Goal: Task Accomplishment & Management: Complete application form

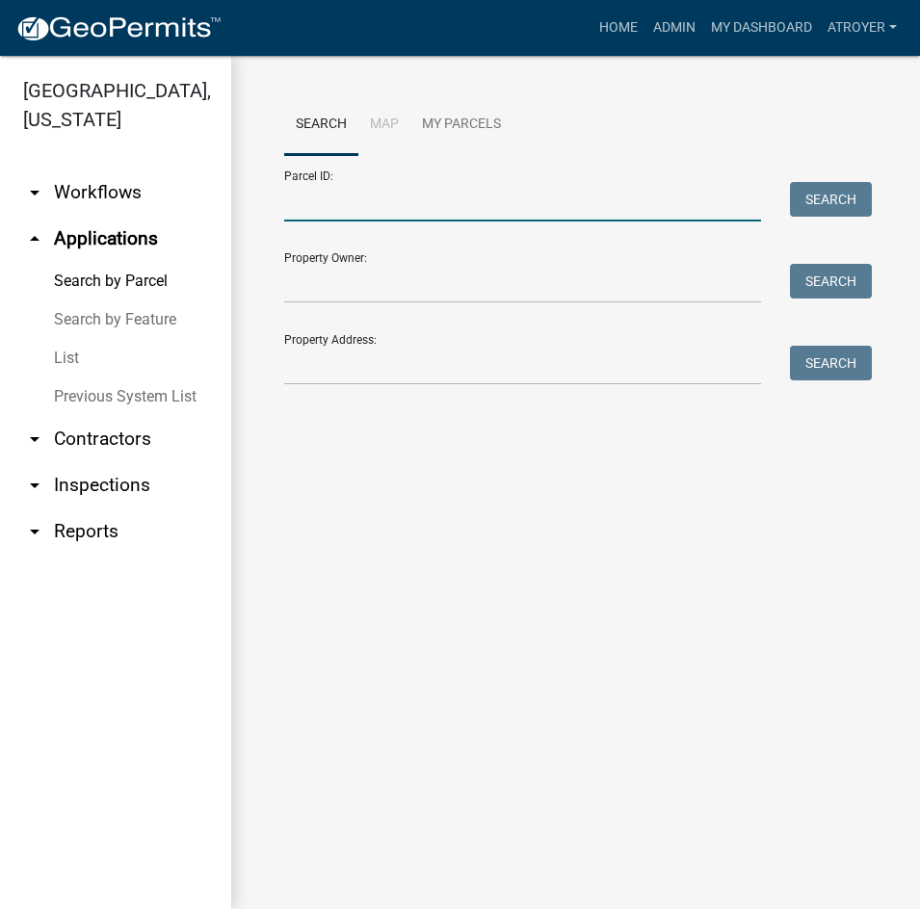
drag, startPoint x: 0, startPoint y: 0, endPoint x: 395, endPoint y: 203, distance: 444.0
click at [395, 203] on input "Parcel ID:" at bounding box center [522, 201] width 477 height 39
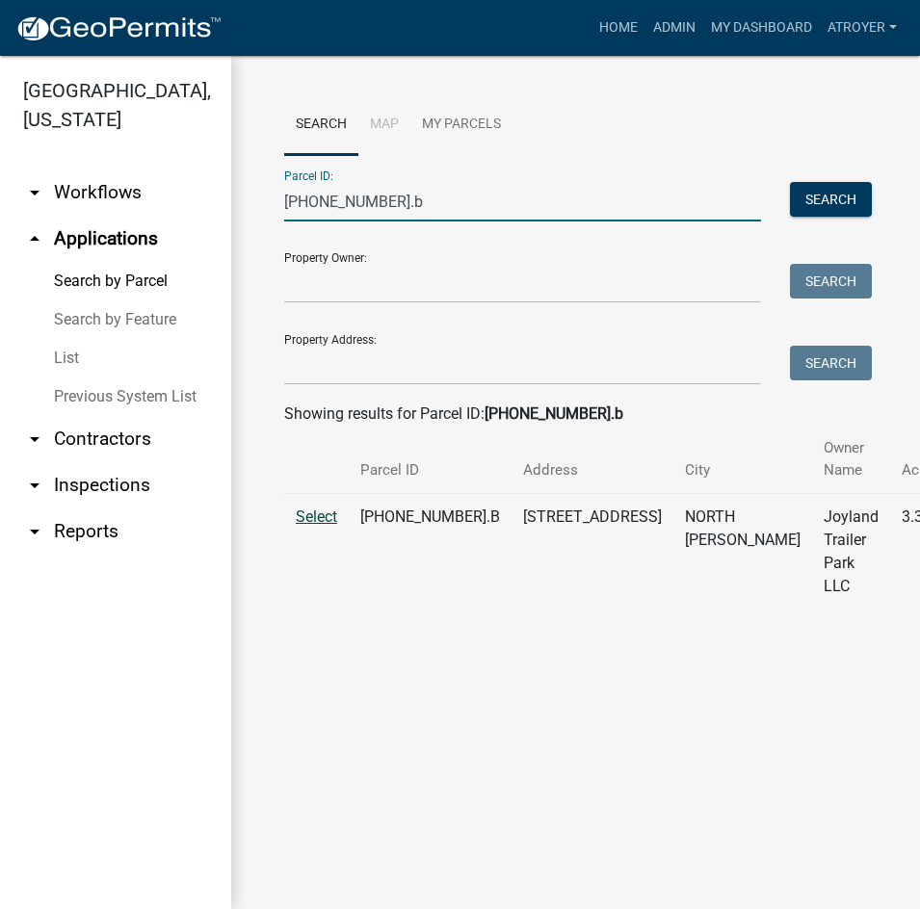
type input "[PHONE_NUMBER].b"
click at [315, 513] on span "Select" at bounding box center [316, 516] width 41 height 18
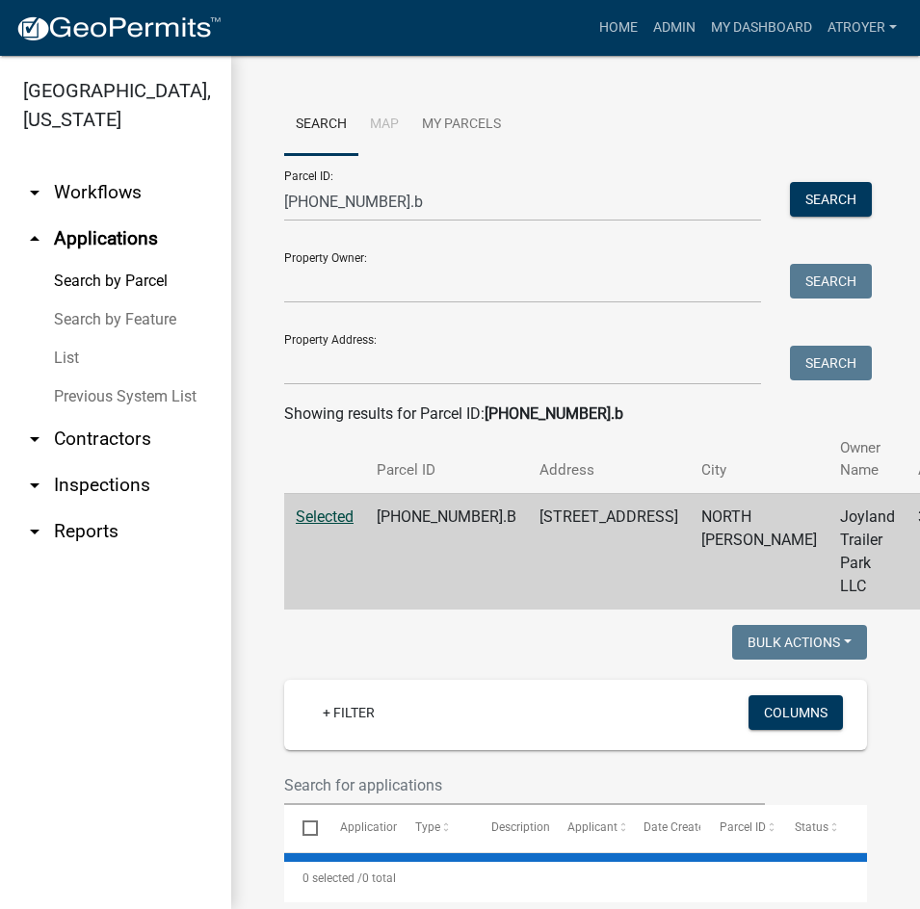
select select "2: 50"
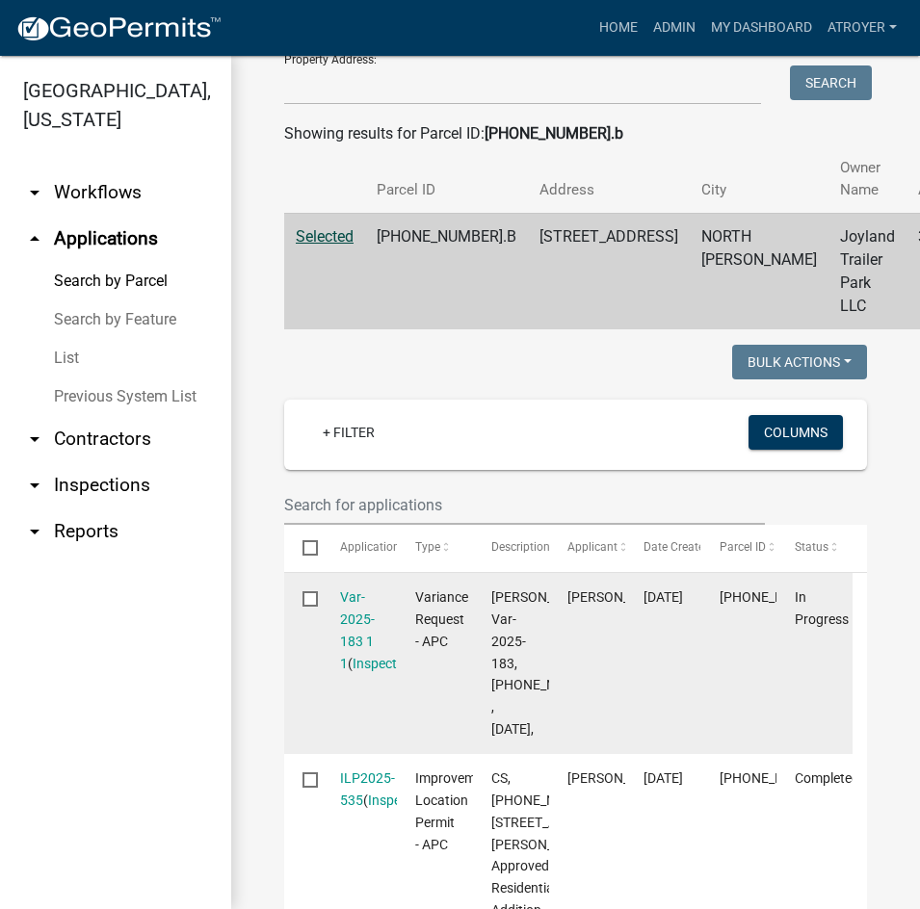
scroll to position [289, 0]
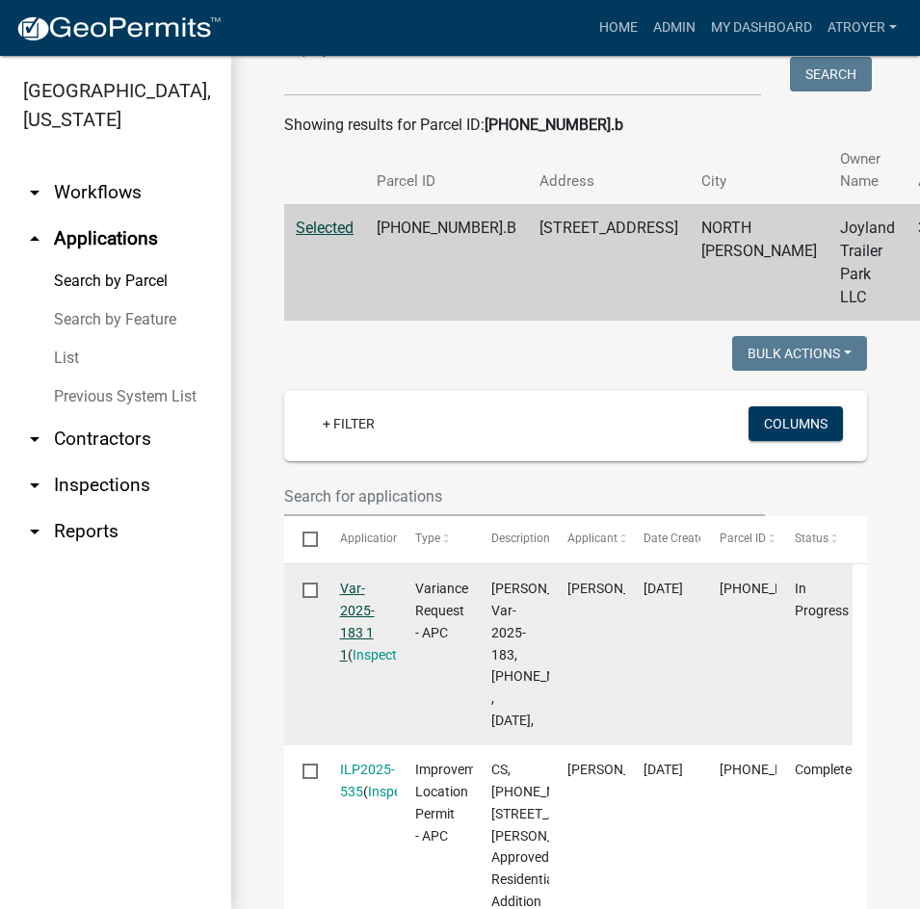
click at [352, 588] on link "Var-2025-183 1 1" at bounding box center [357, 621] width 35 height 81
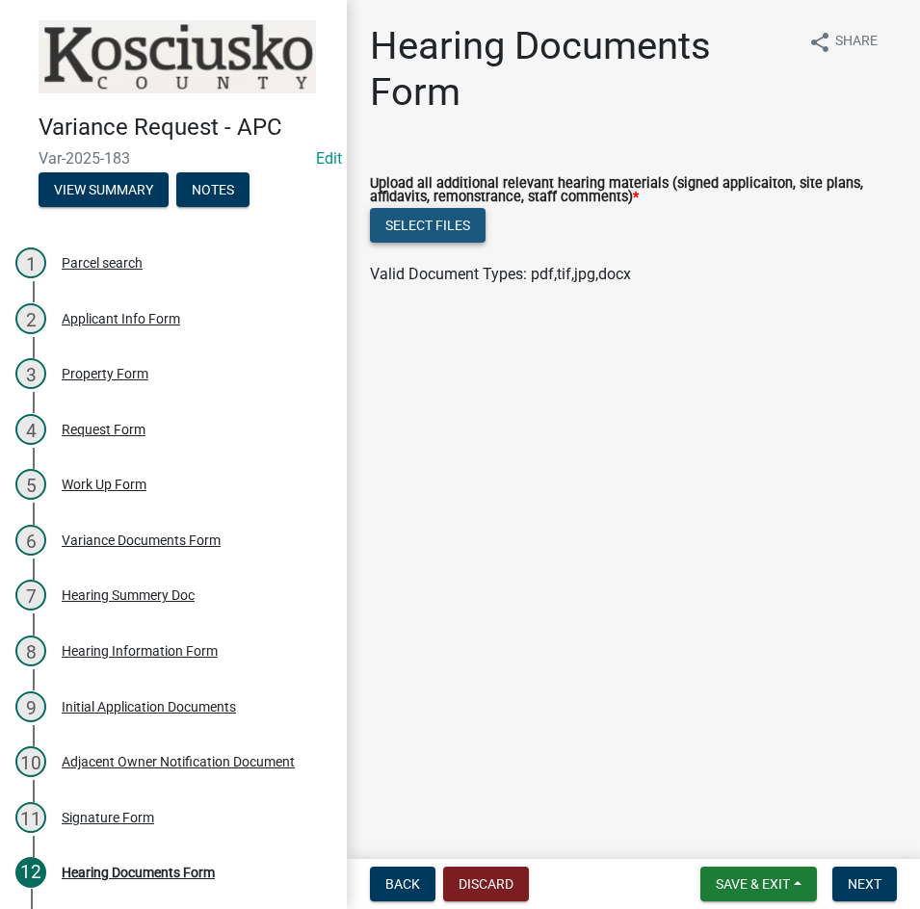
click at [430, 222] on button "Select files" at bounding box center [428, 225] width 116 height 35
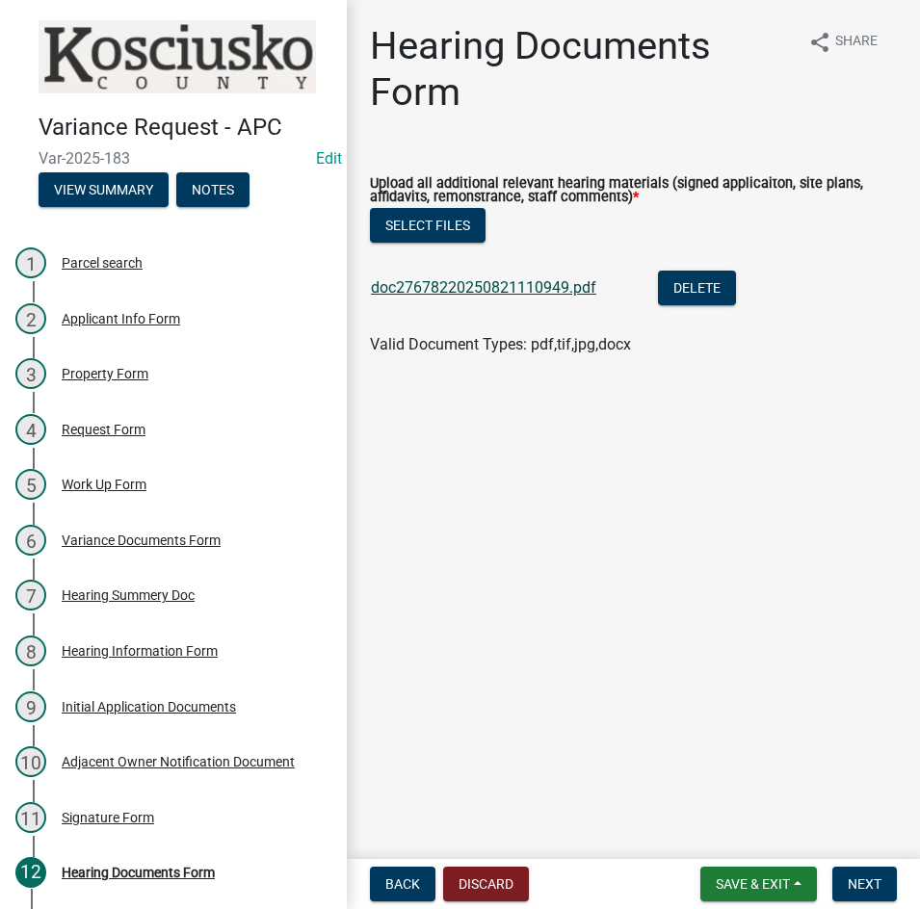
click at [465, 291] on link "doc27678220250821110949.pdf" at bounding box center [483, 287] width 225 height 18
click at [854, 876] on span "Next" at bounding box center [864, 883] width 34 height 15
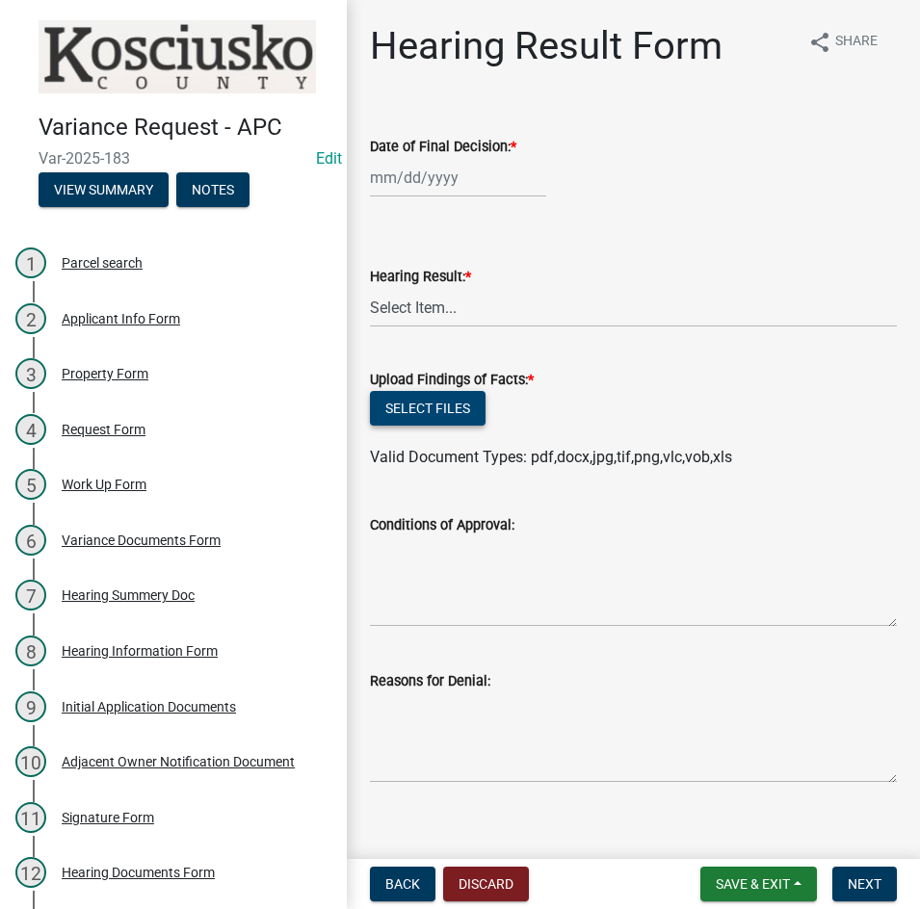
click at [446, 406] on button "Select files" at bounding box center [428, 408] width 116 height 35
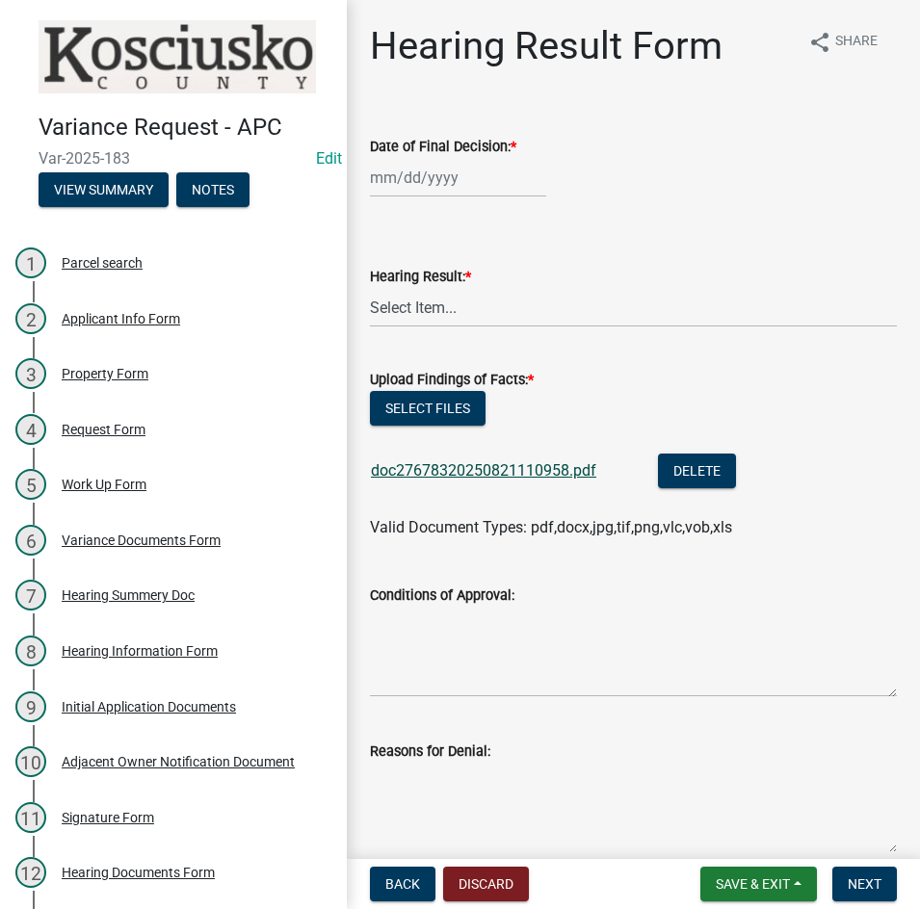
click at [507, 469] on link "doc27678320250821110958.pdf" at bounding box center [483, 470] width 225 height 18
click at [408, 402] on button "Select files" at bounding box center [428, 408] width 116 height 35
click at [471, 189] on div at bounding box center [458, 177] width 176 height 39
select select "8"
select select "2025"
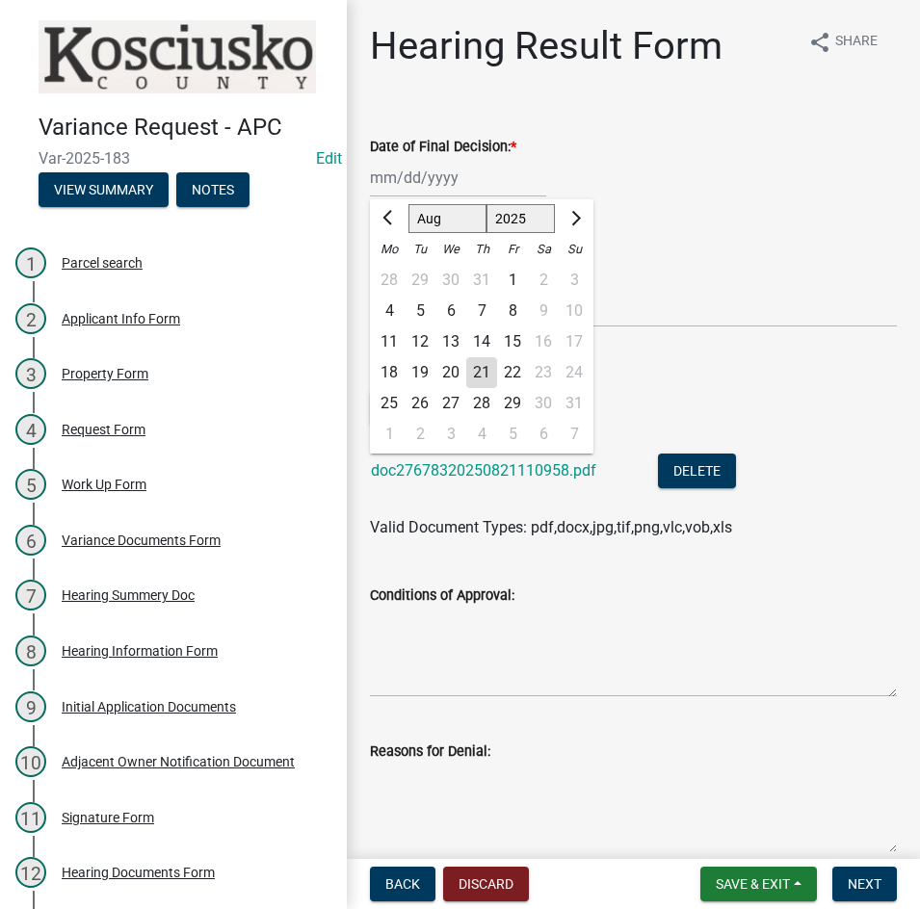
click at [384, 345] on div "11" at bounding box center [389, 341] width 31 height 31
type input "[DATE]"
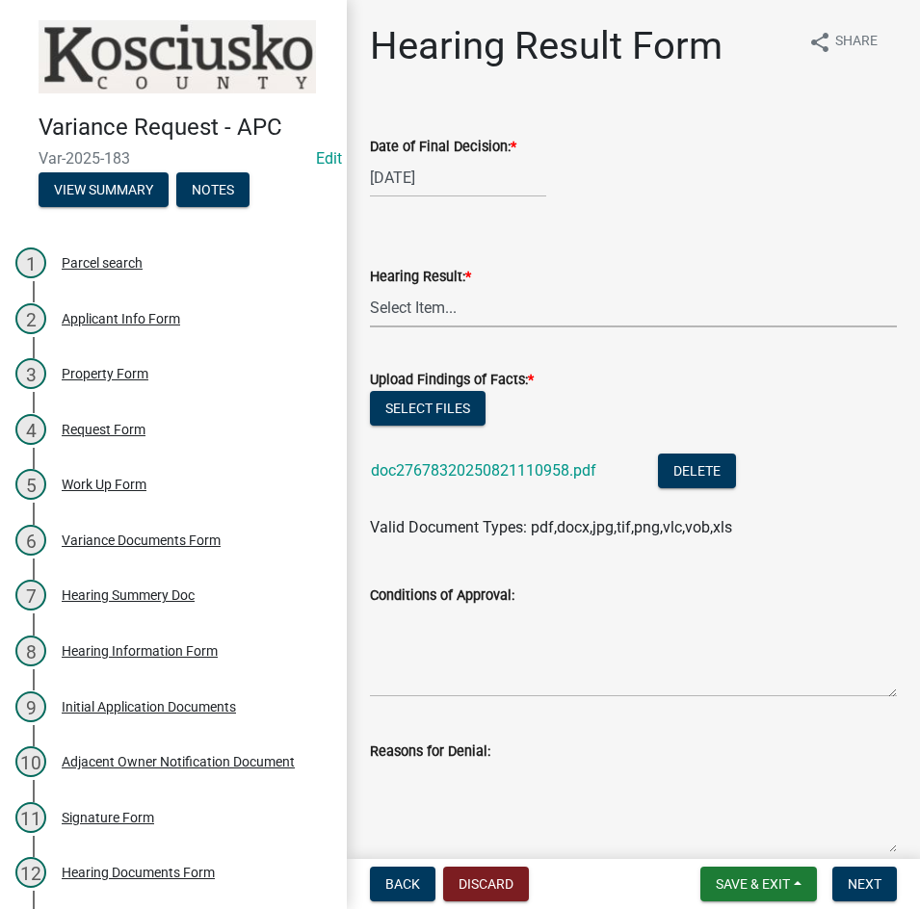
click at [471, 310] on select "Select Item... Approved Denied Withdrawn/Dropped" at bounding box center [633, 307] width 527 height 39
click at [370, 288] on select "Select Item... Approved Denied Withdrawn/Dropped" at bounding box center [633, 307] width 527 height 39
select select "808690c7-bf4f-4afa-b87c-7c10797e051c"
click at [478, 637] on textarea "Conditions of Approval:" at bounding box center [633, 652] width 527 height 91
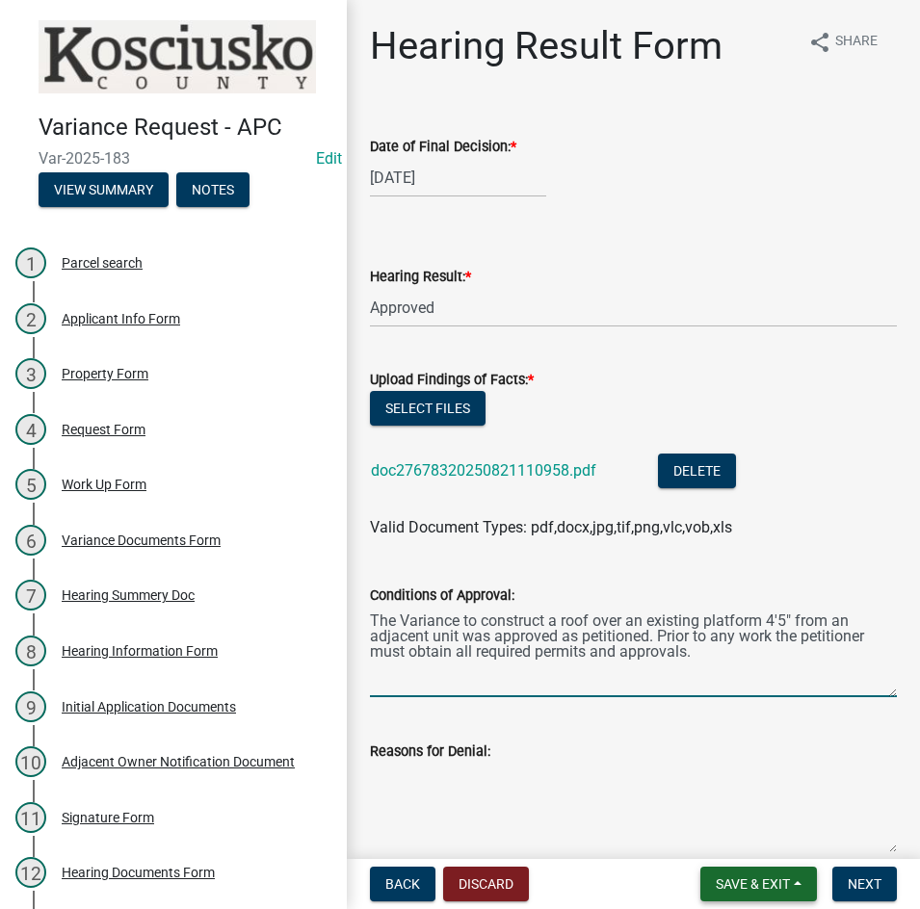
type textarea "The Variance to construct a roof over an existing platform 4'5" from an adjacen…"
click at [730, 876] on span "Save & Exit" at bounding box center [752, 883] width 74 height 15
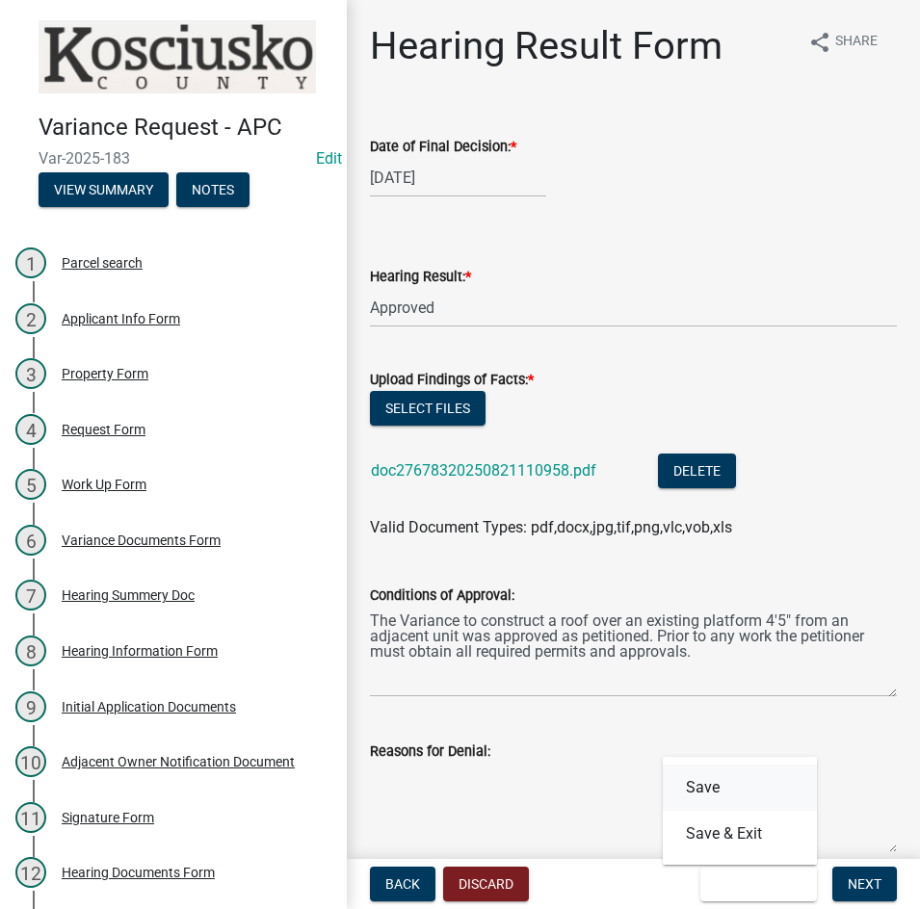
click at [714, 779] on button "Save" at bounding box center [740, 788] width 154 height 46
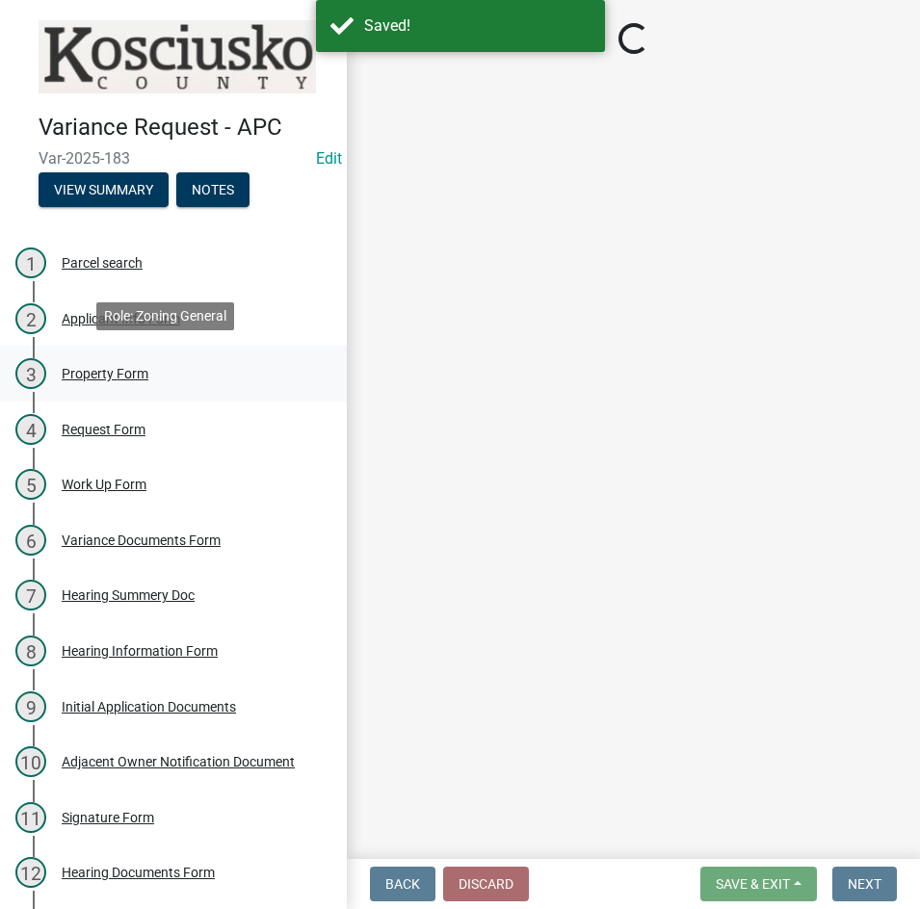
select select "808690c7-bf4f-4afa-b87c-7c10797e051c"
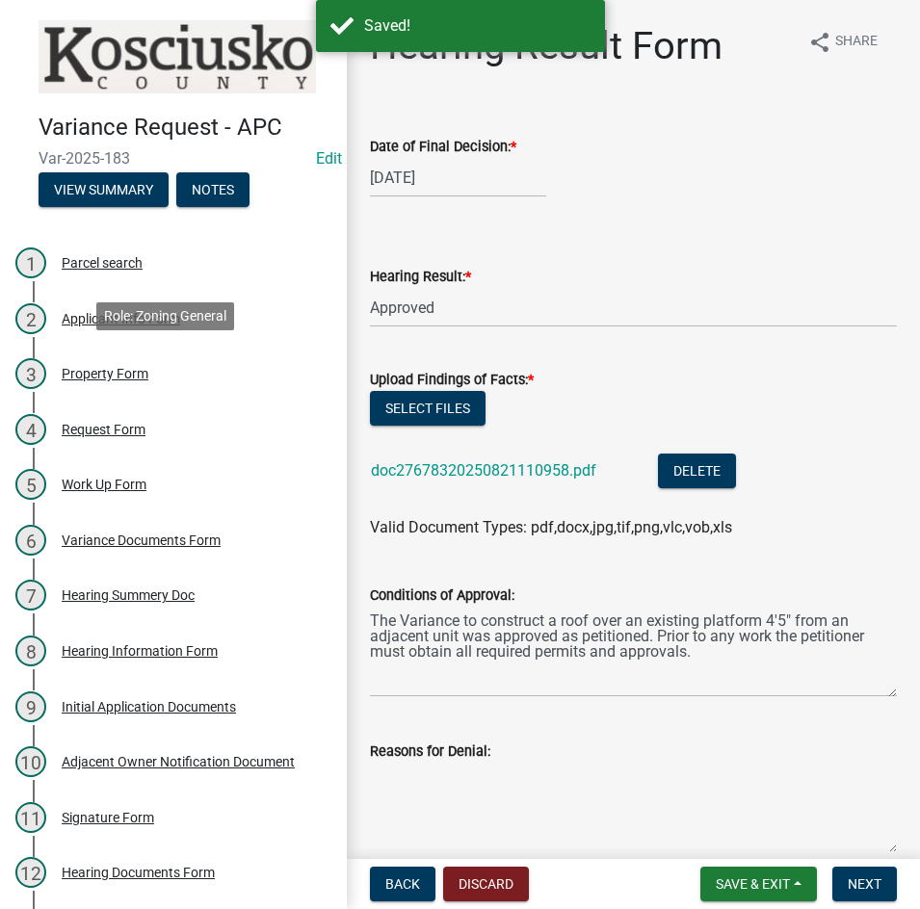
click at [85, 372] on div "Property Form" at bounding box center [105, 373] width 87 height 13
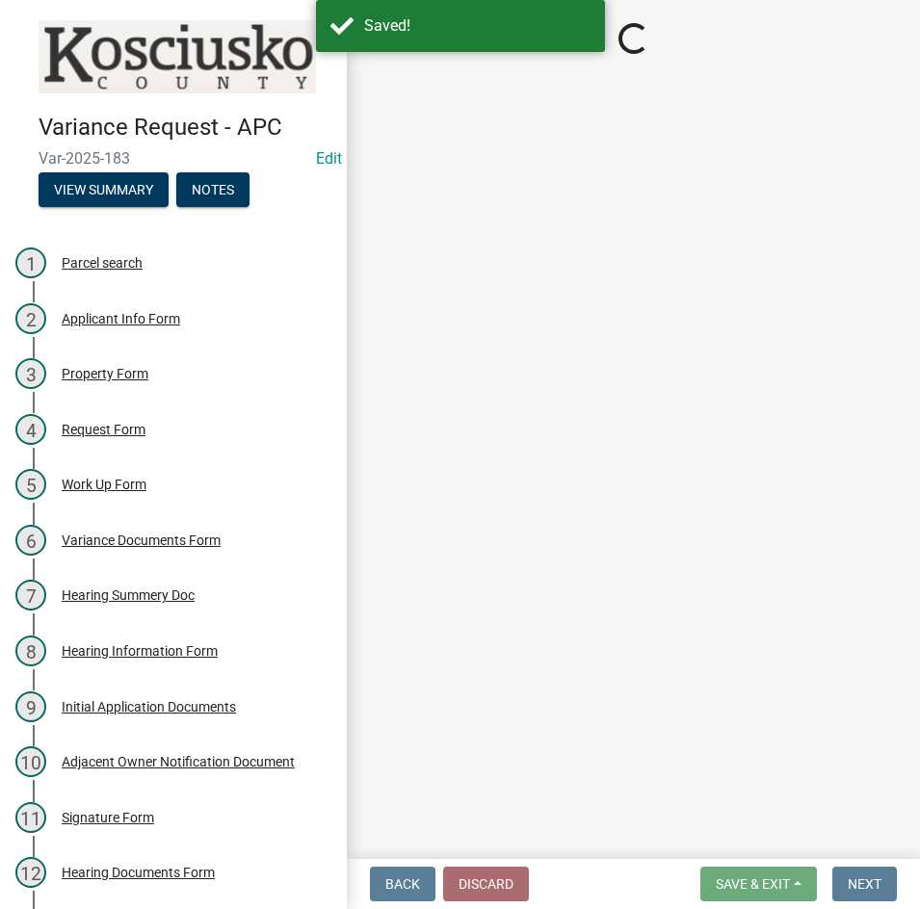
select select "1146270b-2111-4e23-bf7f-74ce85cf7041"
select select "a970d481-4b24-4397-adea-9fa616519827"
select select "cfa04aa3-54af-4fa3-ad31-ac65a78d0644"
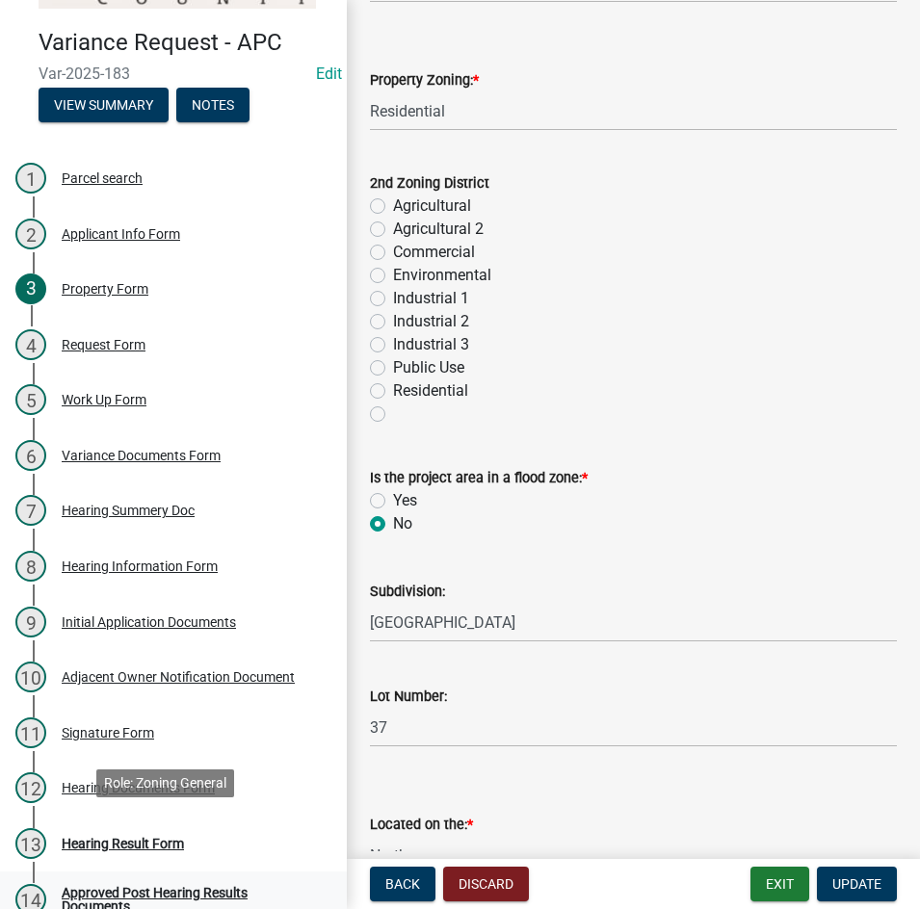
scroll to position [162, 0]
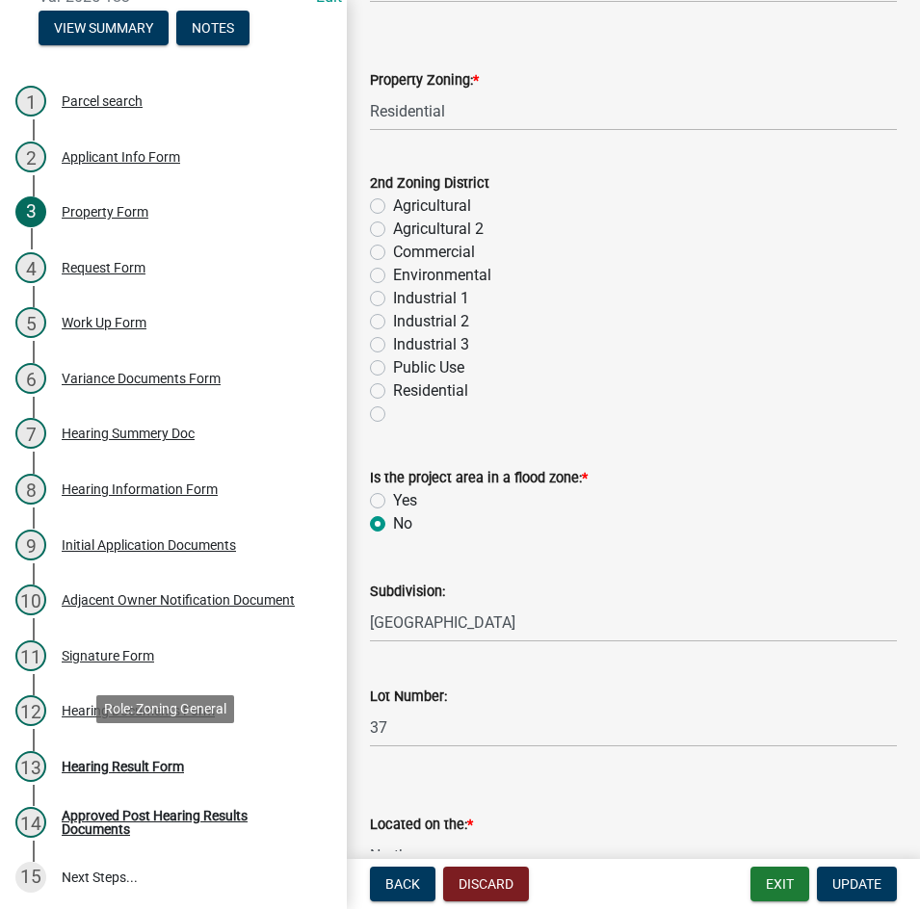
click at [183, 764] on div "Hearing Result Form" at bounding box center [123, 766] width 122 height 13
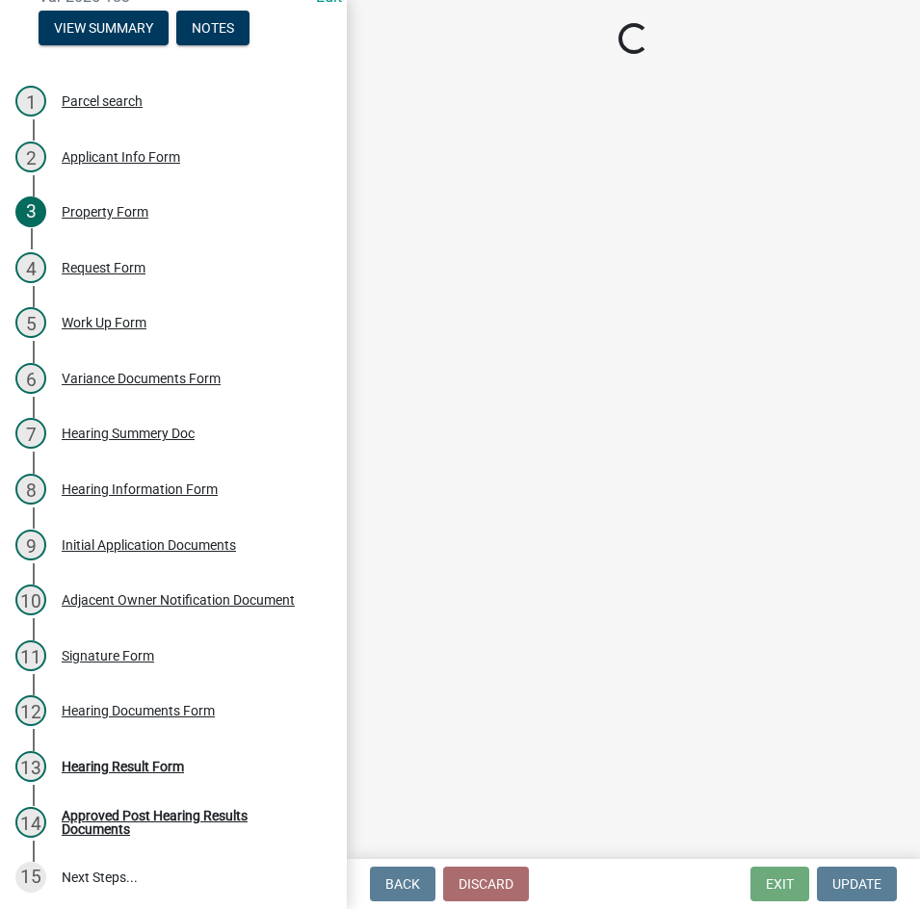
select select "808690c7-bf4f-4afa-b87c-7c10797e051c"
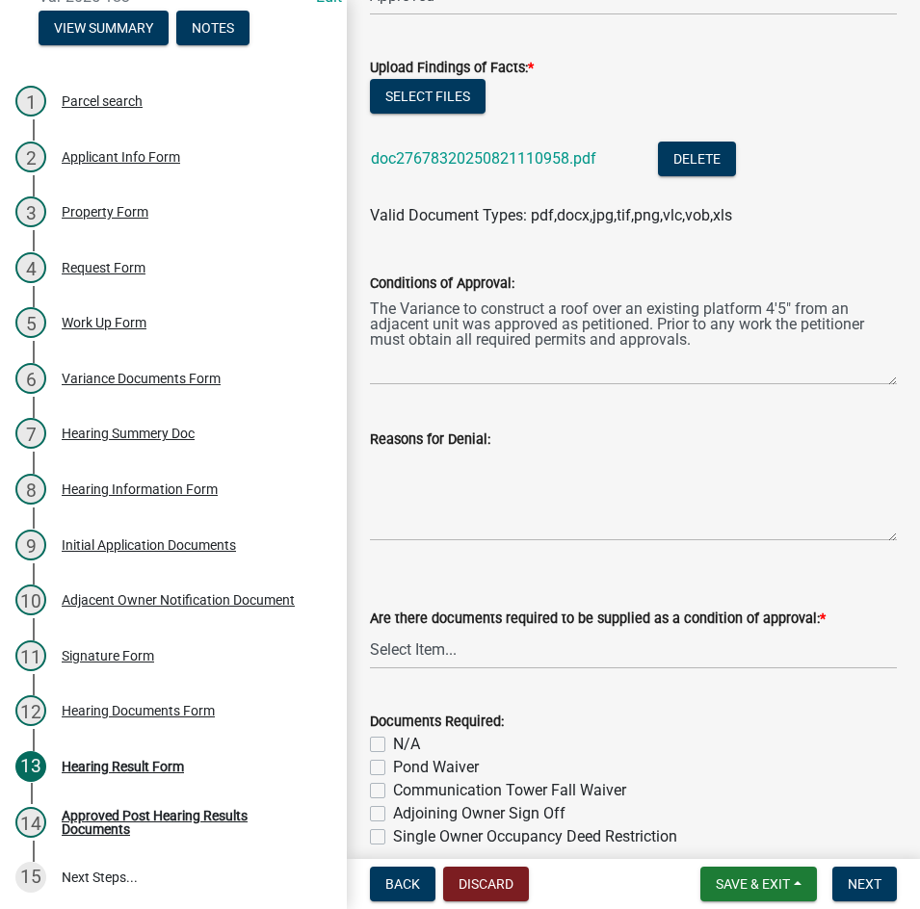
scroll to position [385, 0]
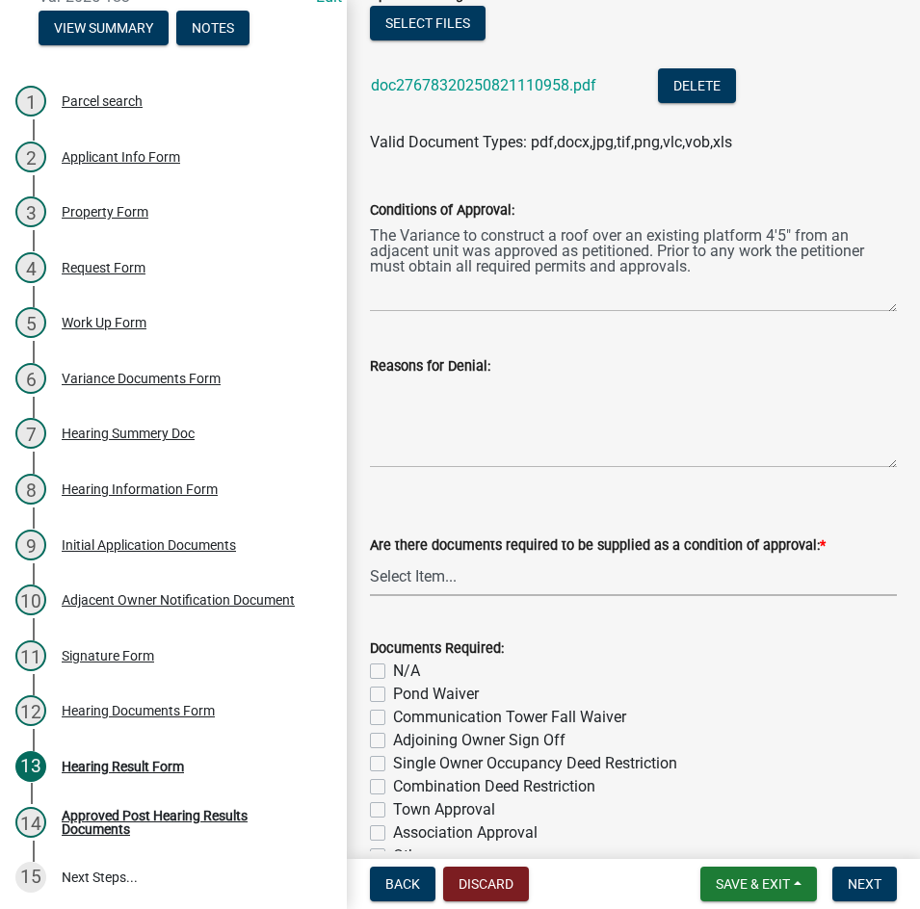
click at [532, 581] on select "Select Item... Yes No N/A" at bounding box center [633, 576] width 527 height 39
click at [370, 557] on select "Select Item... Yes No N/A" at bounding box center [633, 576] width 527 height 39
select select "3ebdabd2-24d2-4634-81b5-20525b4a7a54"
click at [393, 675] on label "N/A" at bounding box center [406, 671] width 27 height 23
click at [393, 672] on input "N/A" at bounding box center [399, 666] width 13 height 13
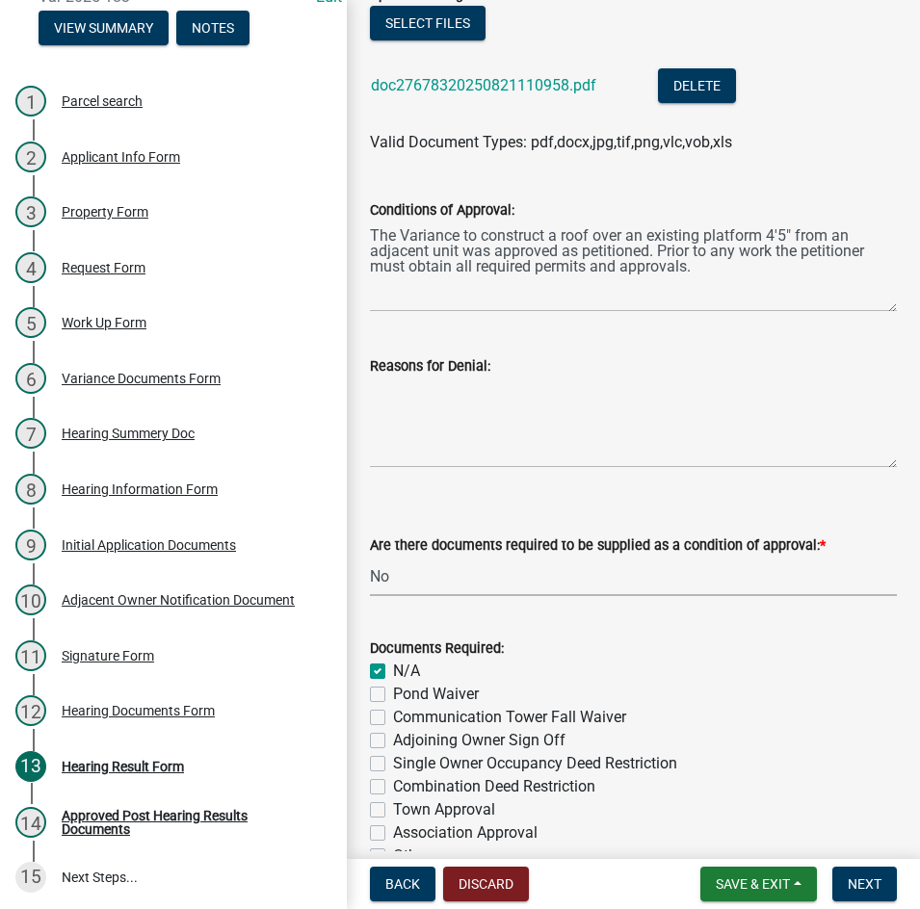
checkbox input "true"
checkbox input "false"
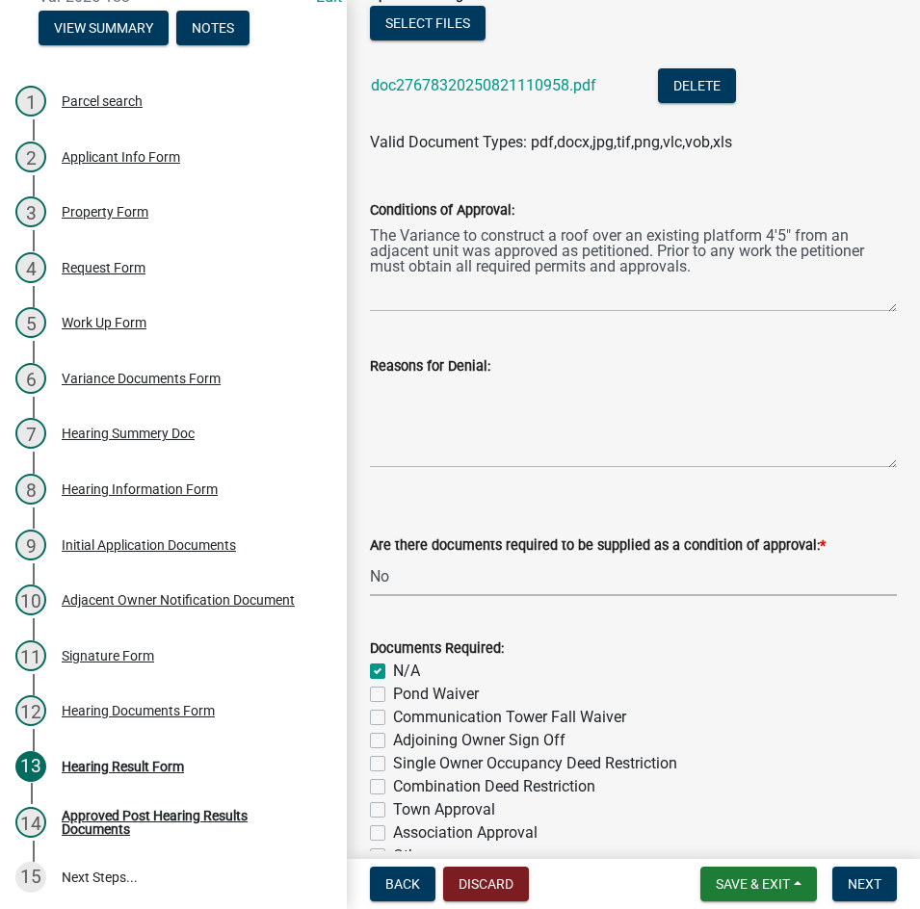
checkbox input "false"
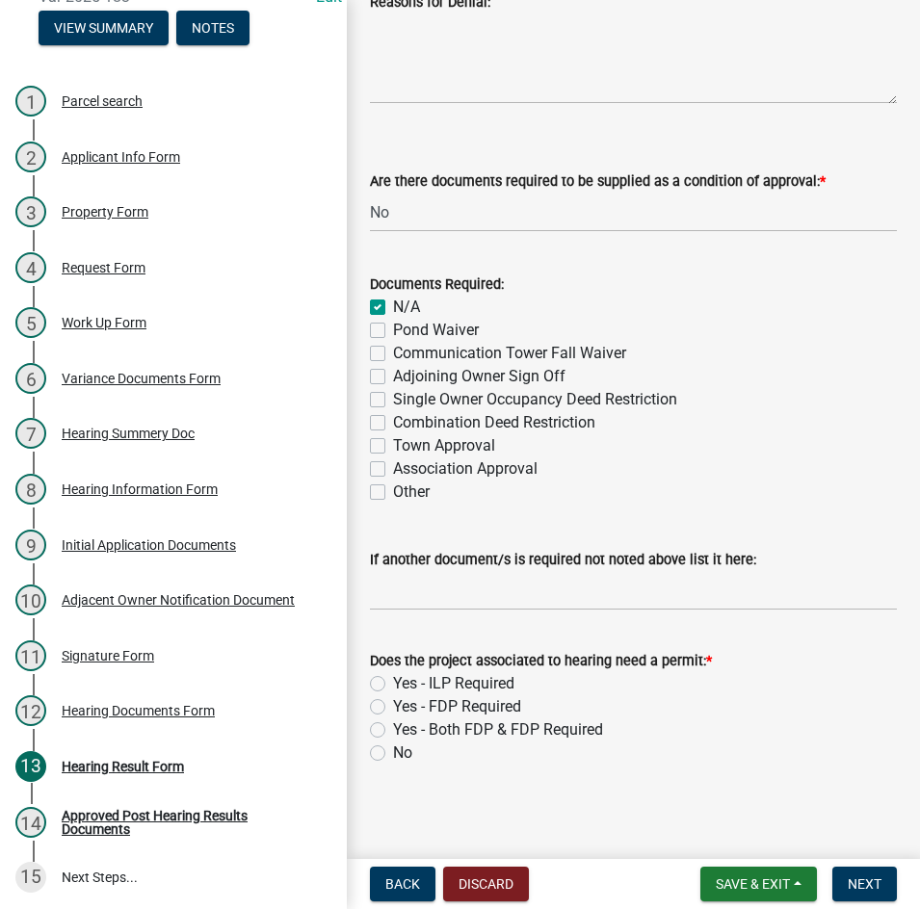
scroll to position [755, 0]
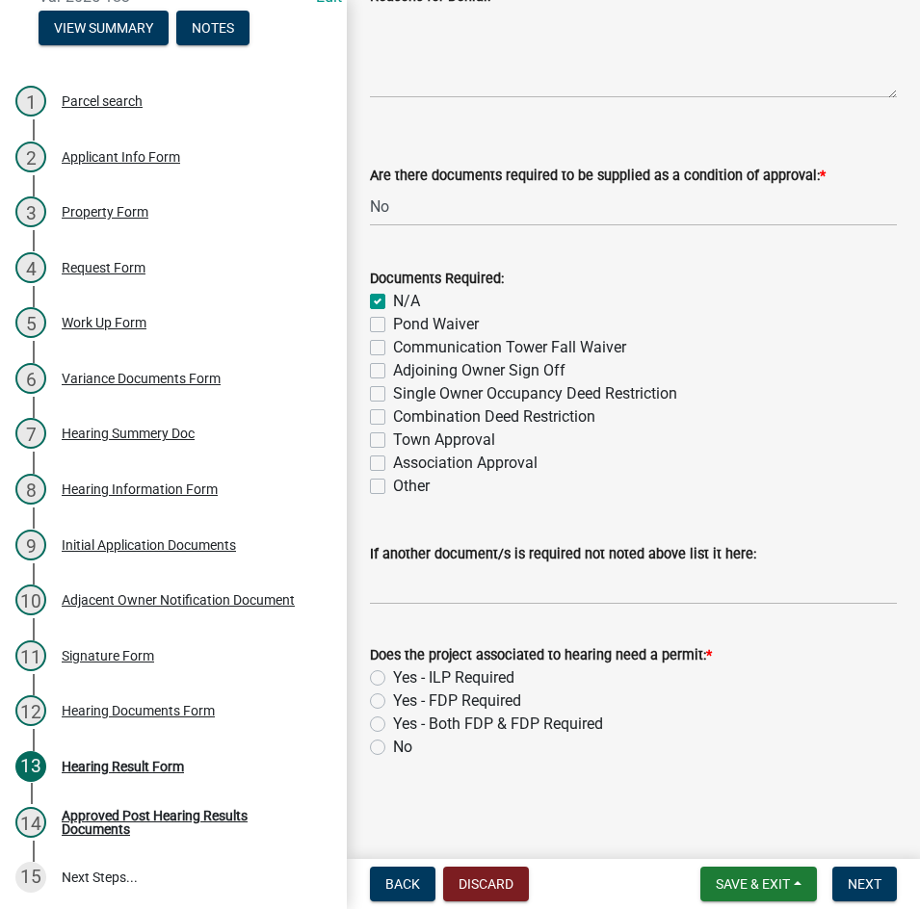
click at [393, 676] on label "Yes - ILP Required" at bounding box center [453, 677] width 121 height 23
click at [393, 676] on input "Yes - ILP Required" at bounding box center [399, 672] width 13 height 13
radio input "true"
click at [867, 880] on span "Next" at bounding box center [864, 883] width 34 height 15
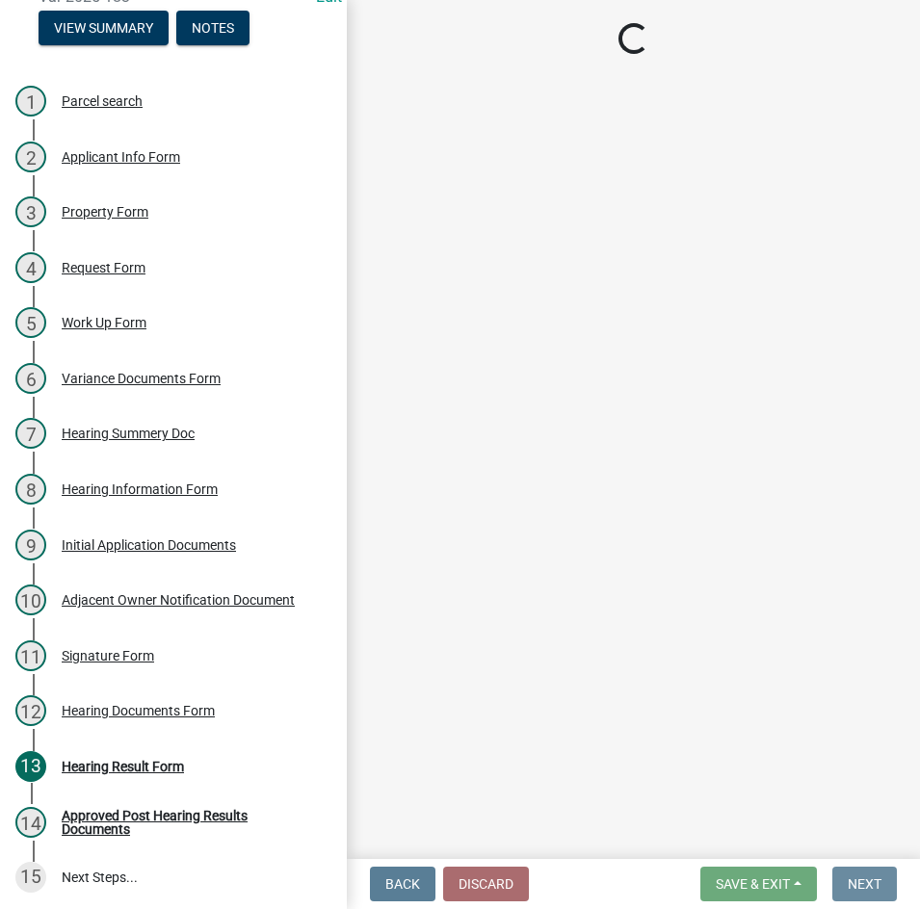
scroll to position [0, 0]
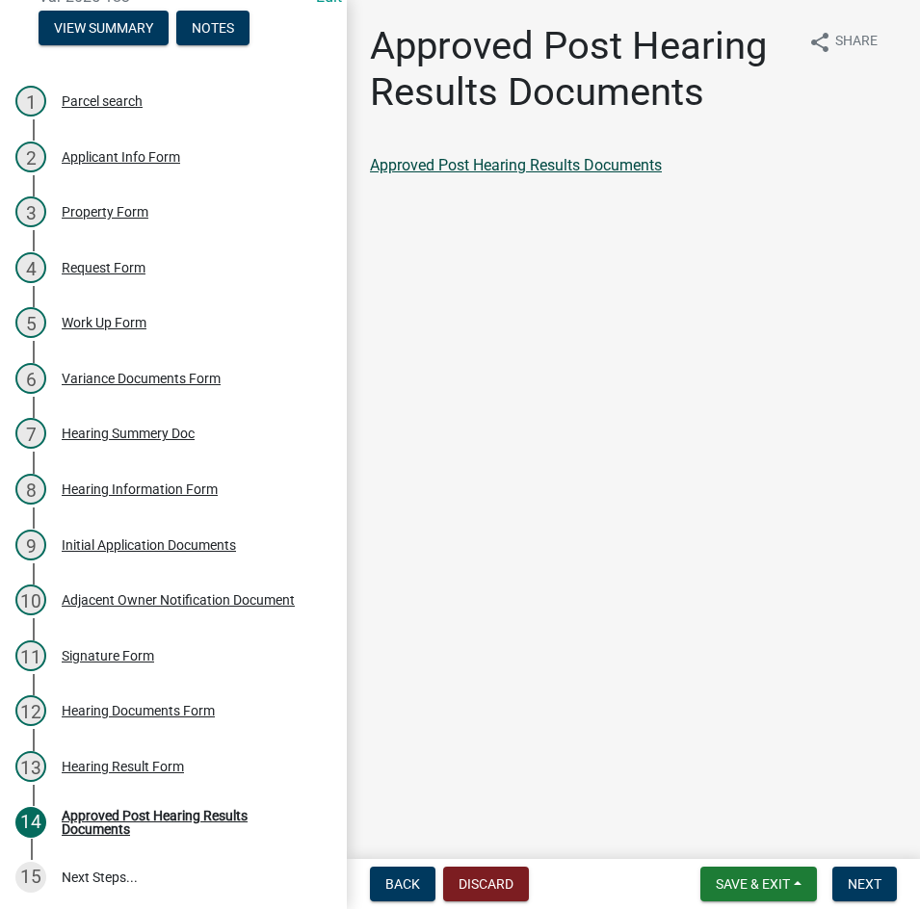
click at [562, 162] on link "Approved Post Hearing Results Documents" at bounding box center [516, 165] width 292 height 18
click at [845, 874] on button "Next" at bounding box center [864, 884] width 65 height 35
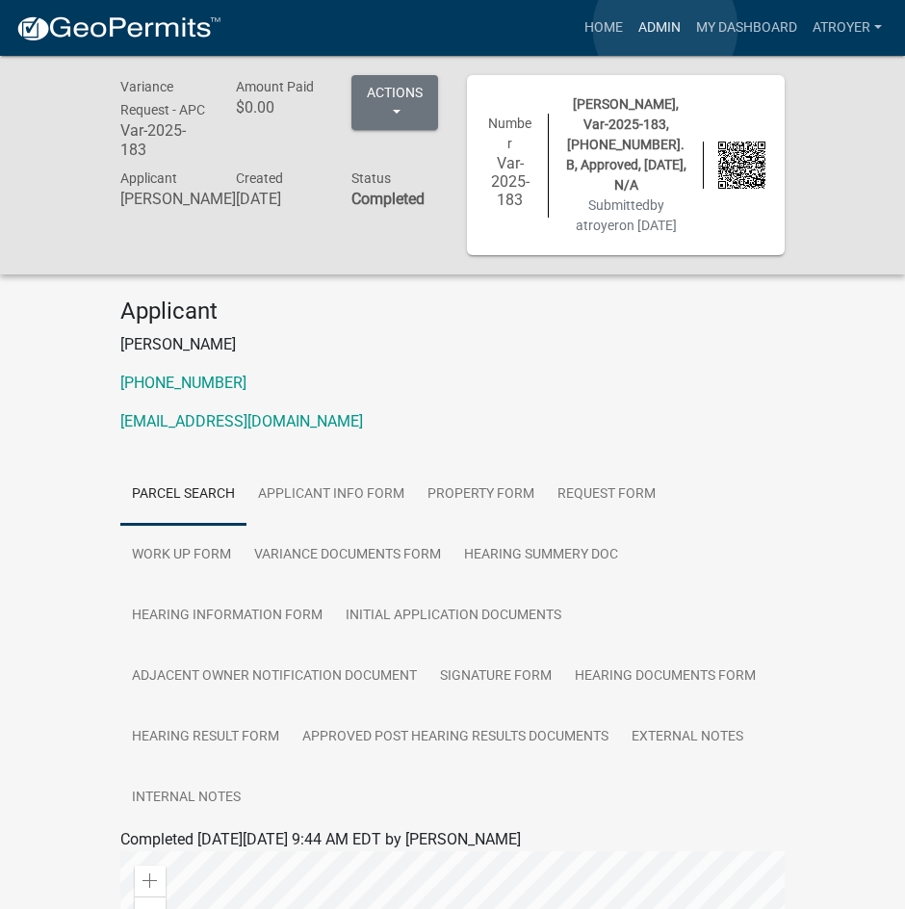
click at [665, 28] on link "Admin" at bounding box center [660, 28] width 58 height 37
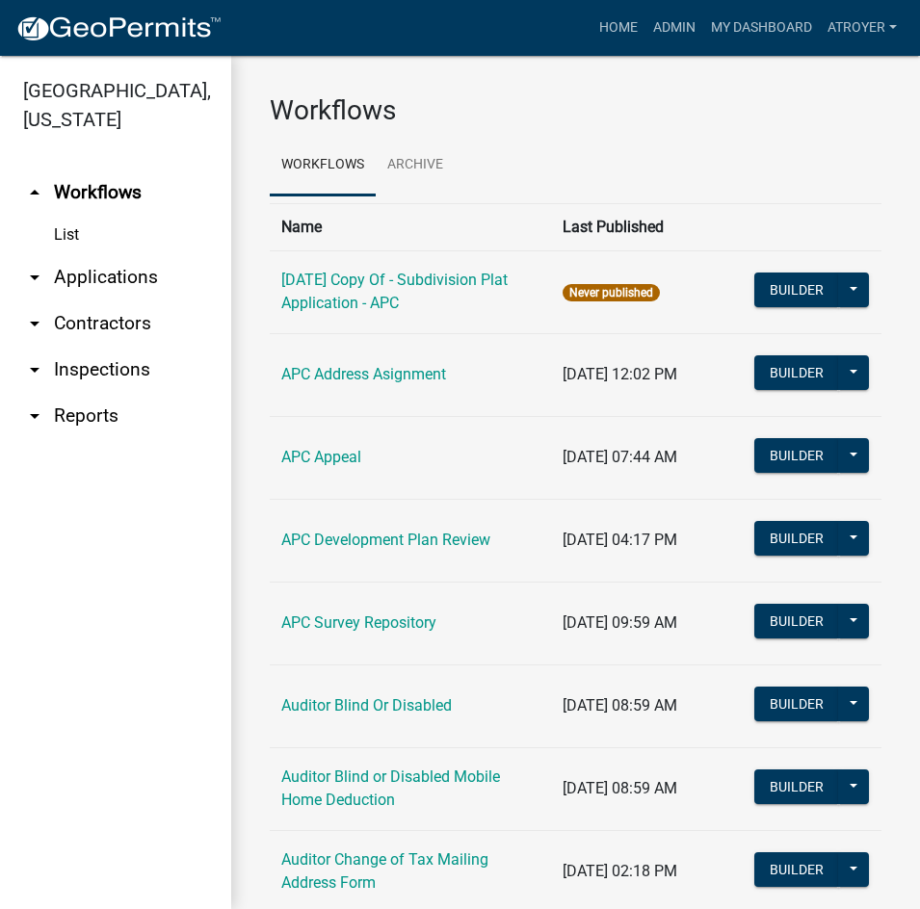
click at [116, 273] on link "arrow_drop_down Applications" at bounding box center [115, 277] width 231 height 46
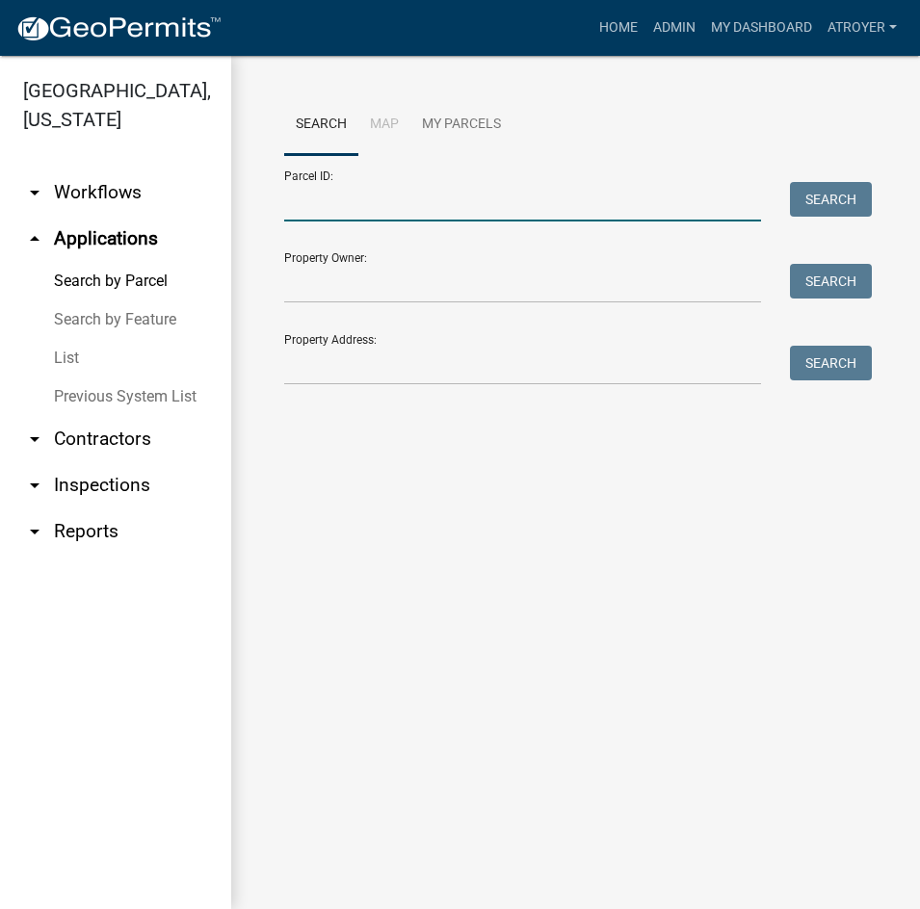
click at [392, 206] on input "Parcel ID:" at bounding box center [522, 201] width 477 height 39
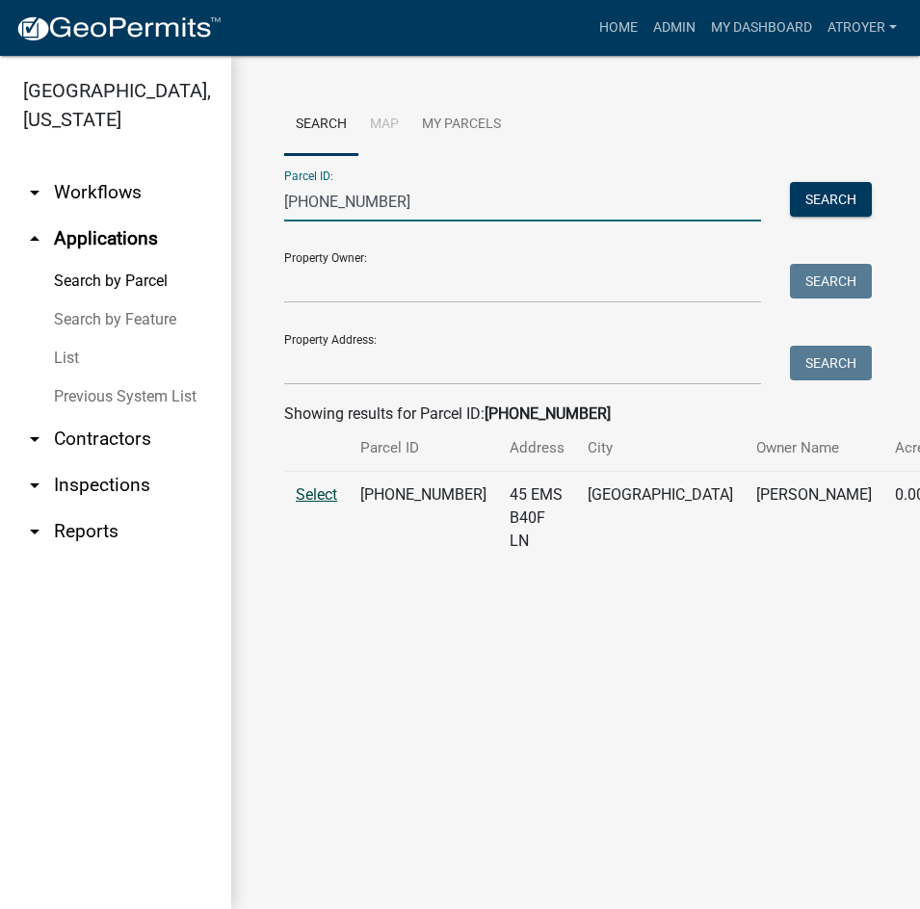
type input "[PHONE_NUMBER]"
click at [315, 504] on span "Select" at bounding box center [316, 494] width 41 height 18
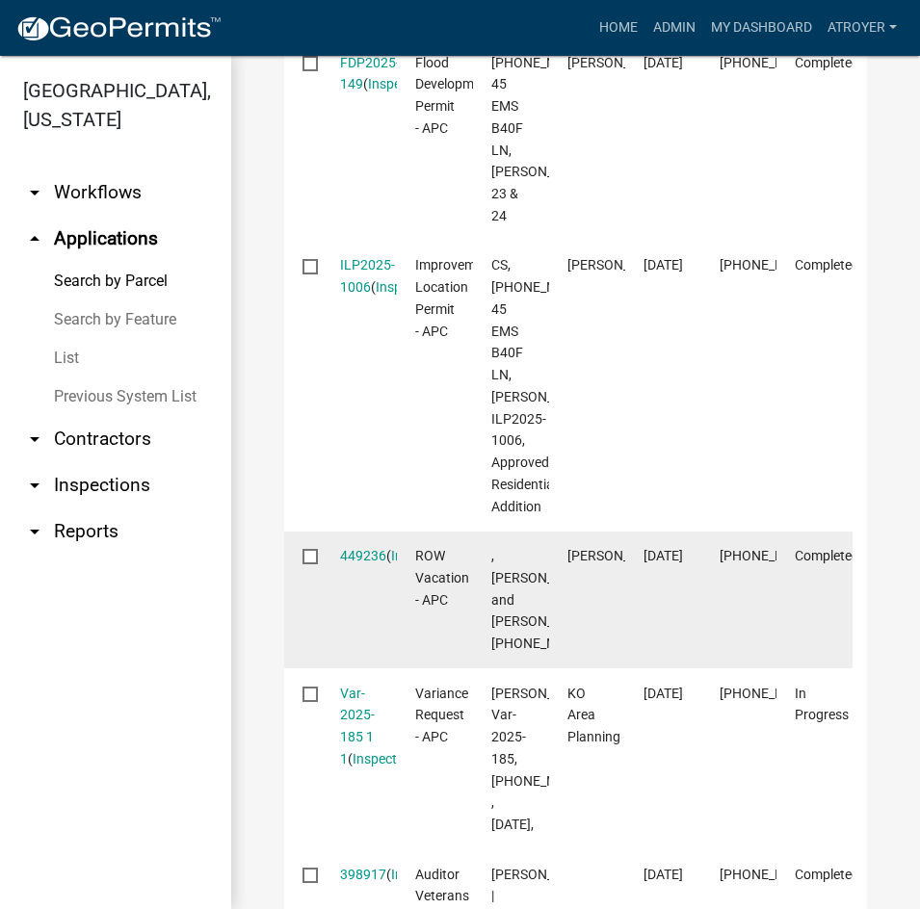
scroll to position [963, 0]
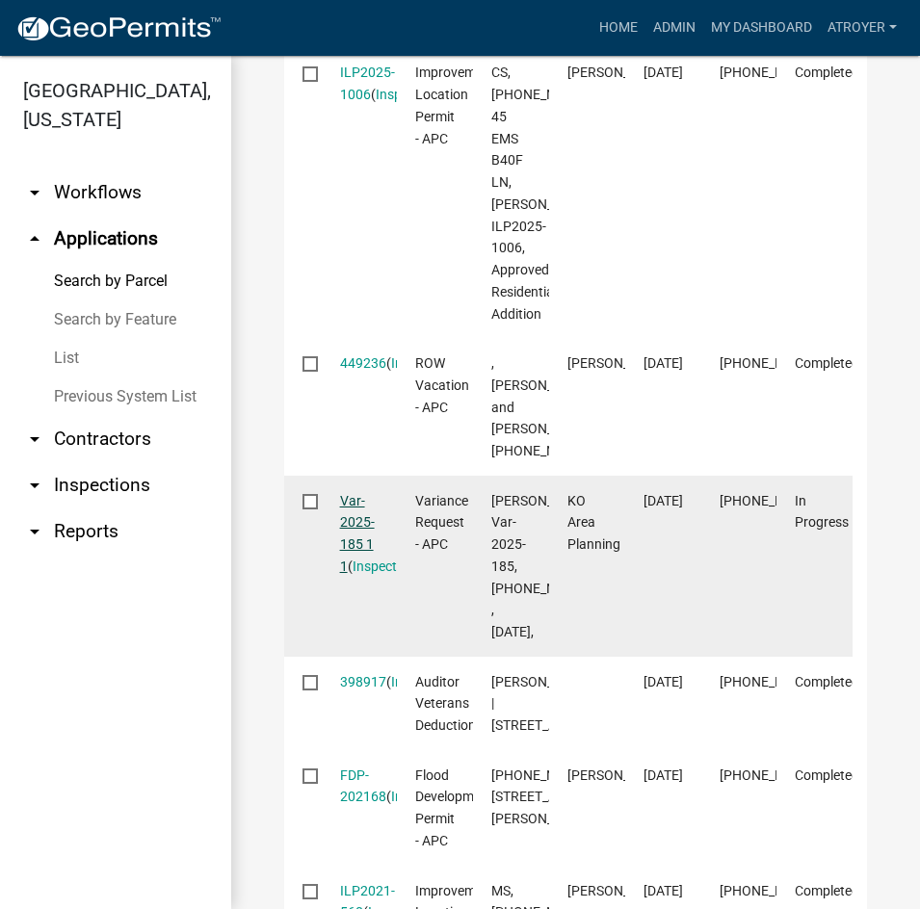
click at [354, 574] on link "Var-2025-185 1 1" at bounding box center [357, 533] width 35 height 81
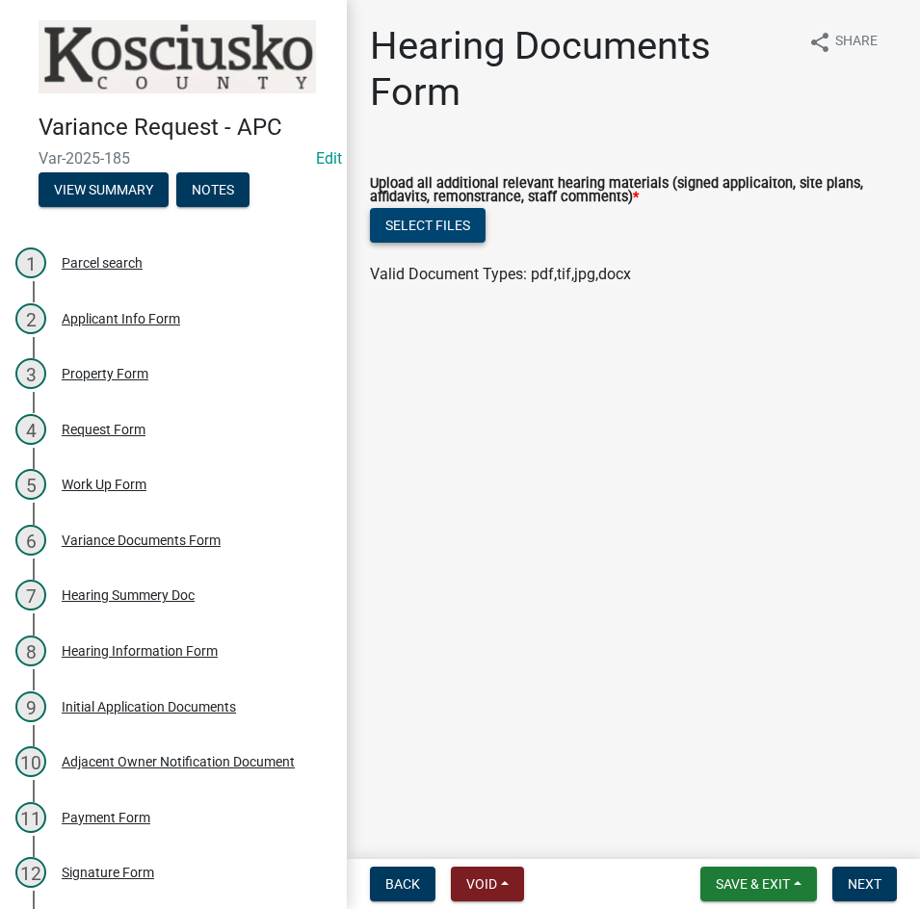
click at [431, 231] on button "Select files" at bounding box center [428, 225] width 116 height 35
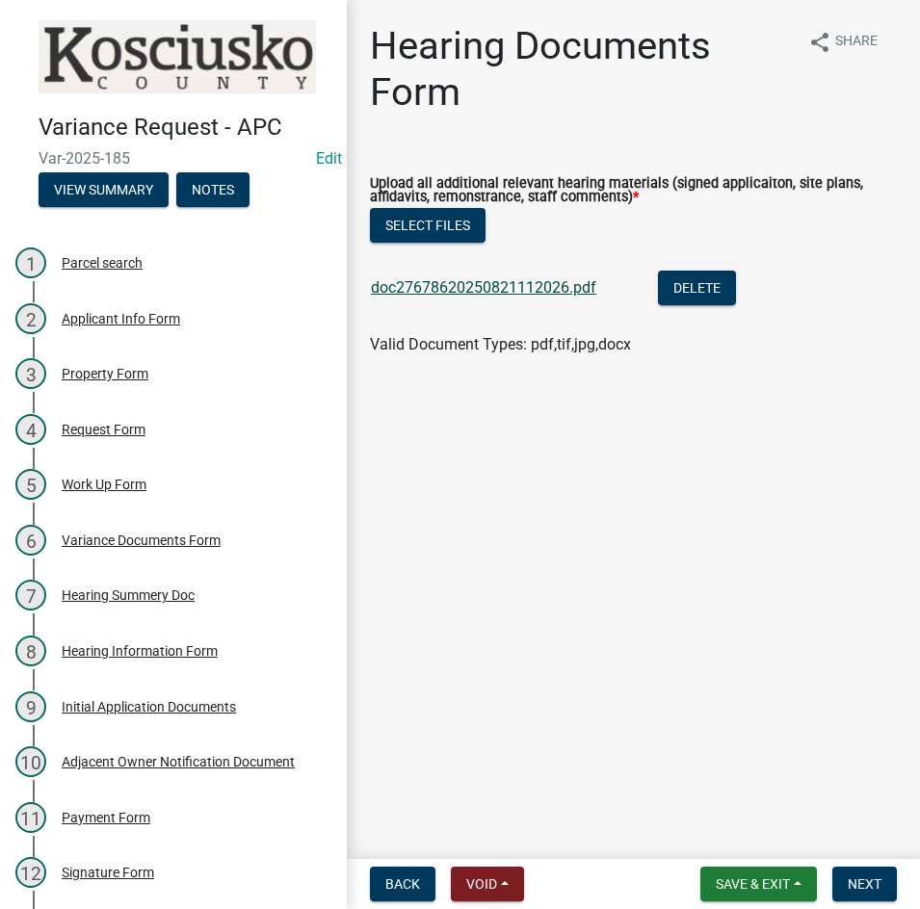
click at [536, 292] on link "doc27678620250821112026.pdf" at bounding box center [483, 287] width 225 height 18
click at [429, 219] on button "Select files" at bounding box center [428, 225] width 116 height 35
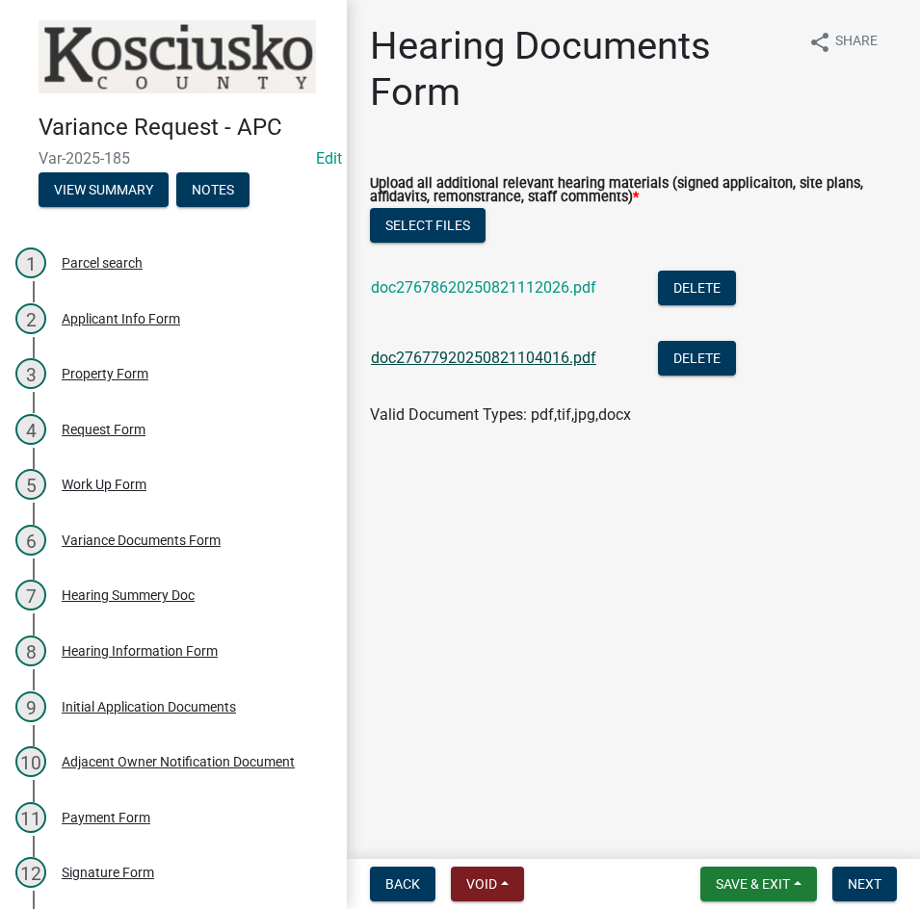
click at [512, 360] on link "doc27677920250821104016.pdf" at bounding box center [483, 358] width 225 height 18
click at [691, 353] on button "Delete" at bounding box center [697, 358] width 78 height 35
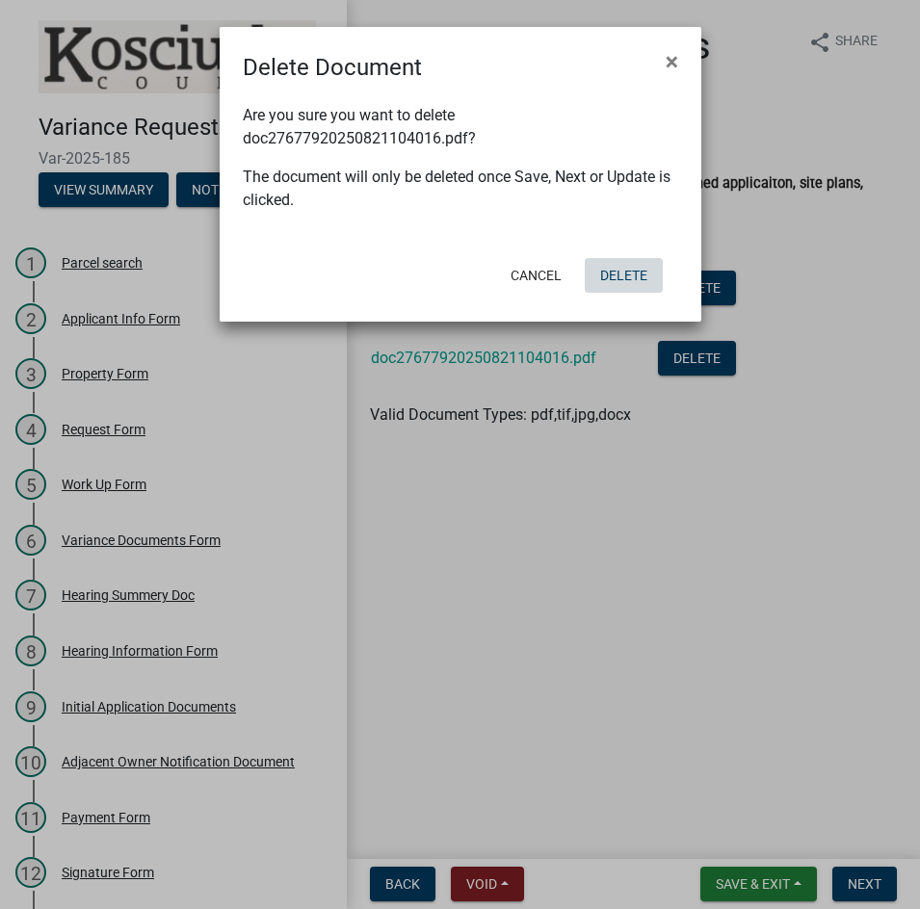
click at [609, 276] on button "Delete" at bounding box center [624, 275] width 78 height 35
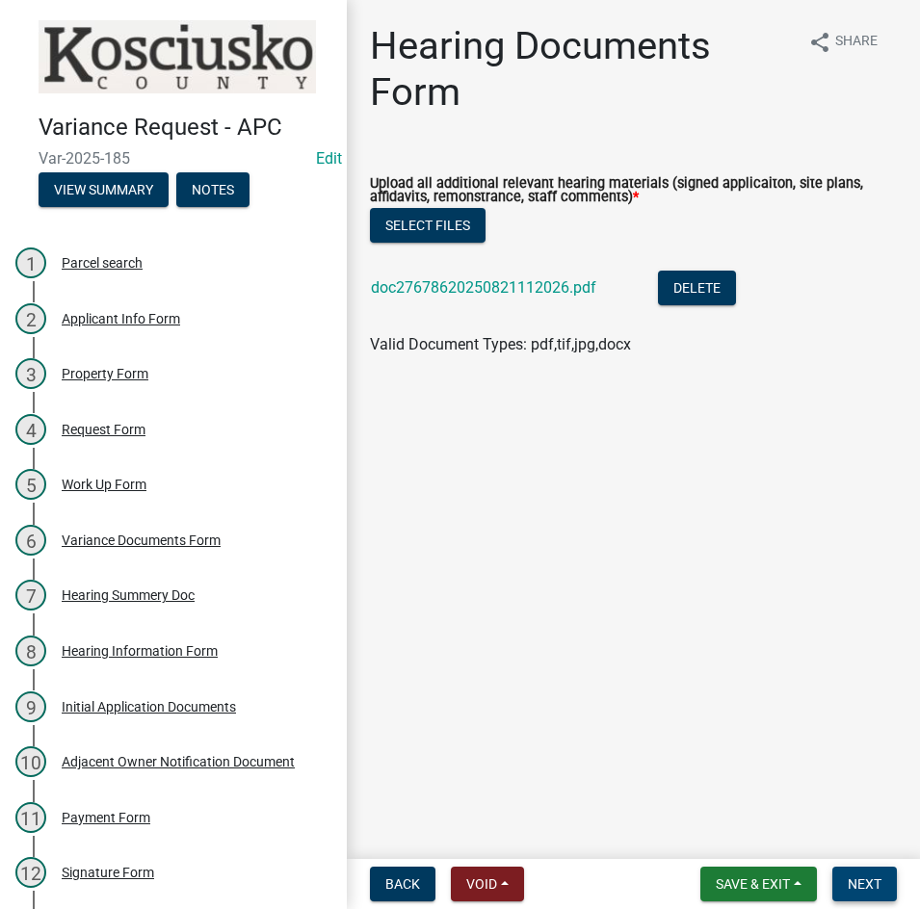
click at [845, 880] on button "Next" at bounding box center [864, 884] width 65 height 35
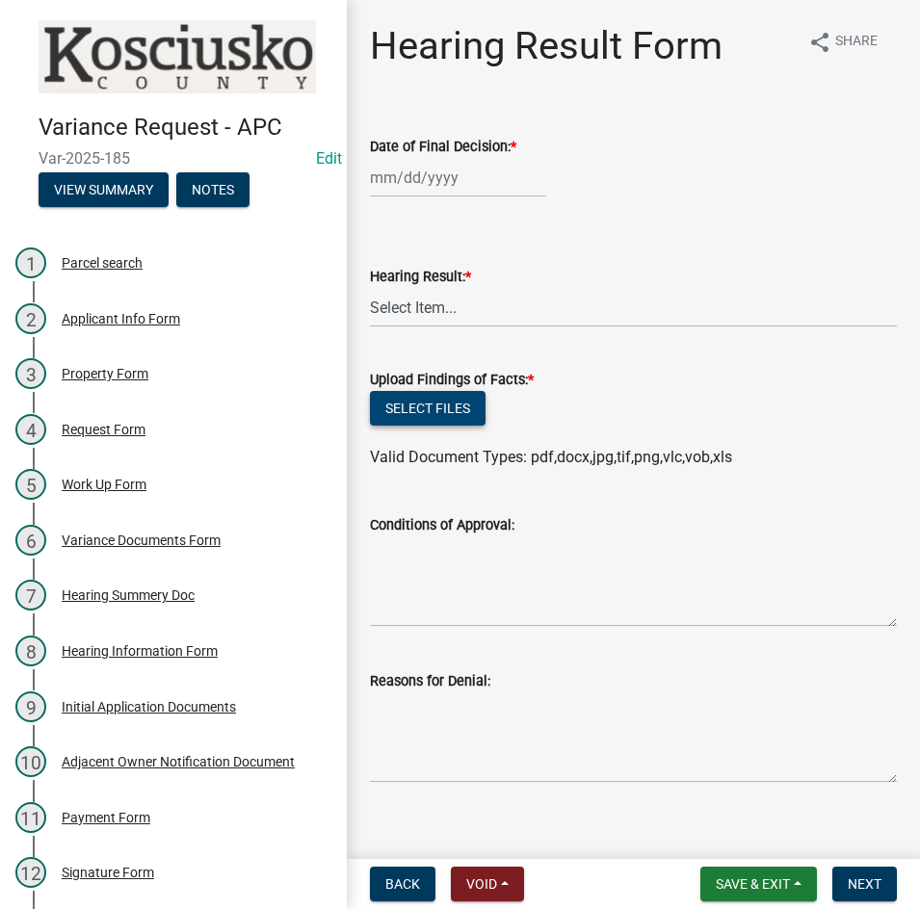
click at [454, 403] on button "Select files" at bounding box center [428, 408] width 116 height 35
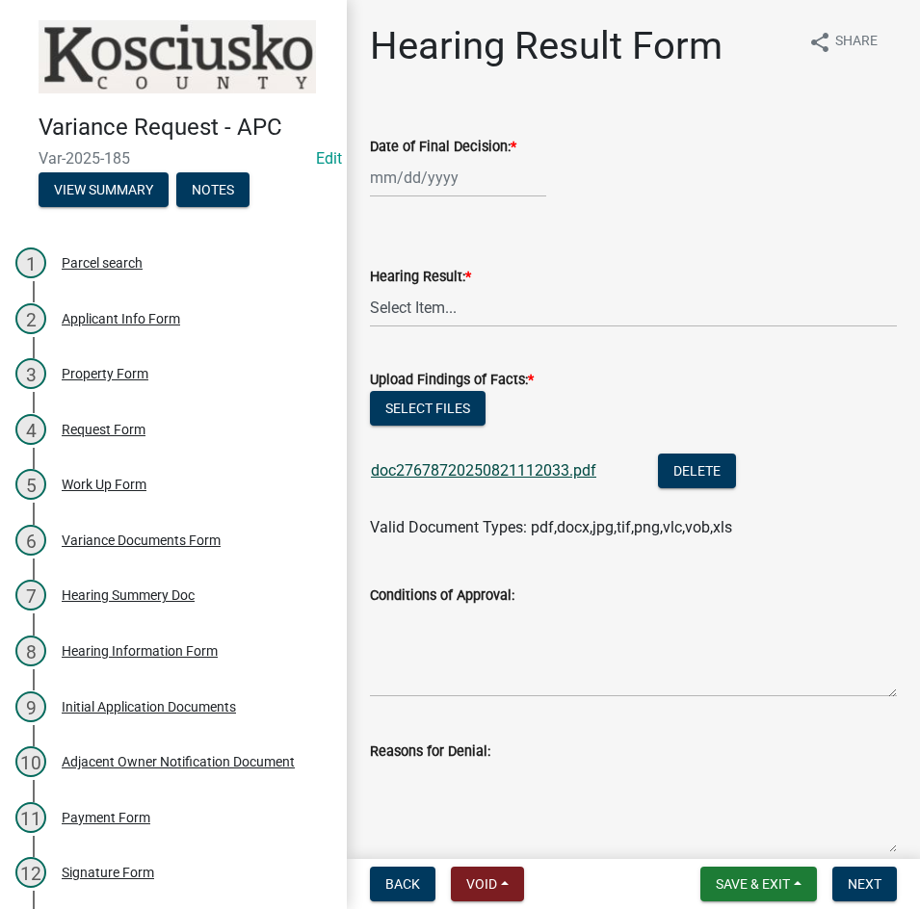
click at [440, 461] on link "doc27678720250821112033.pdf" at bounding box center [483, 470] width 225 height 18
click at [437, 403] on button "Select files" at bounding box center [428, 408] width 116 height 35
click at [429, 179] on div at bounding box center [458, 177] width 176 height 39
select select "8"
select select "2025"
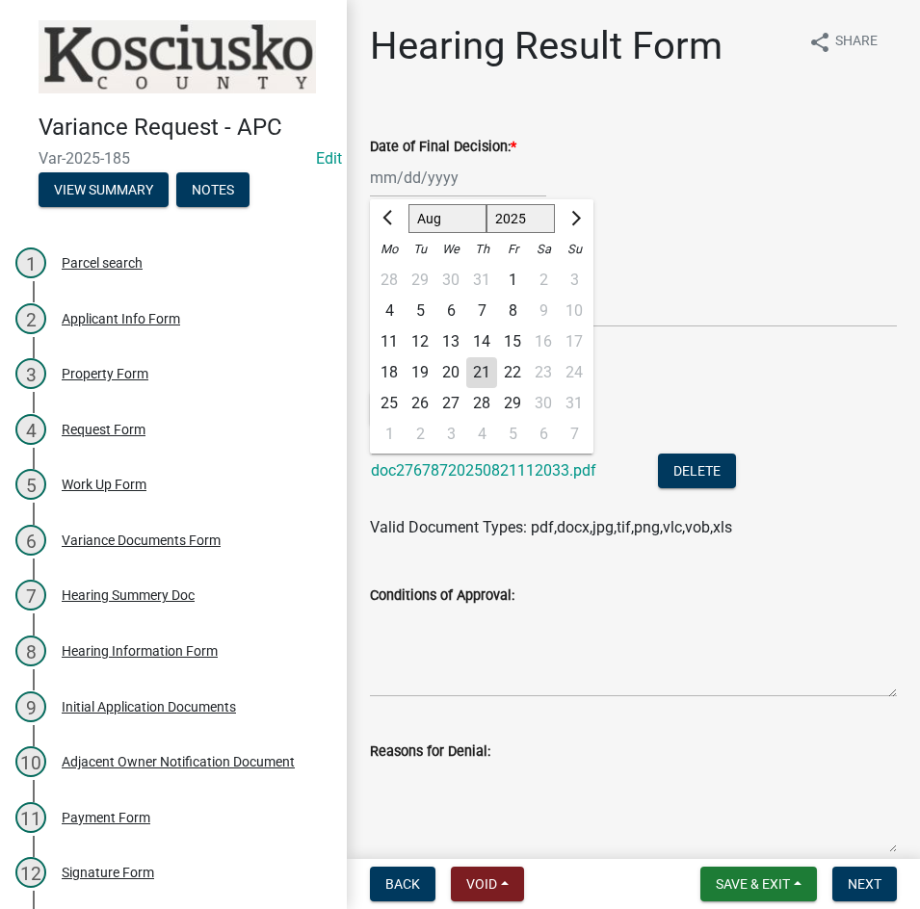
click at [394, 337] on div "11" at bounding box center [389, 341] width 31 height 31
type input "[DATE]"
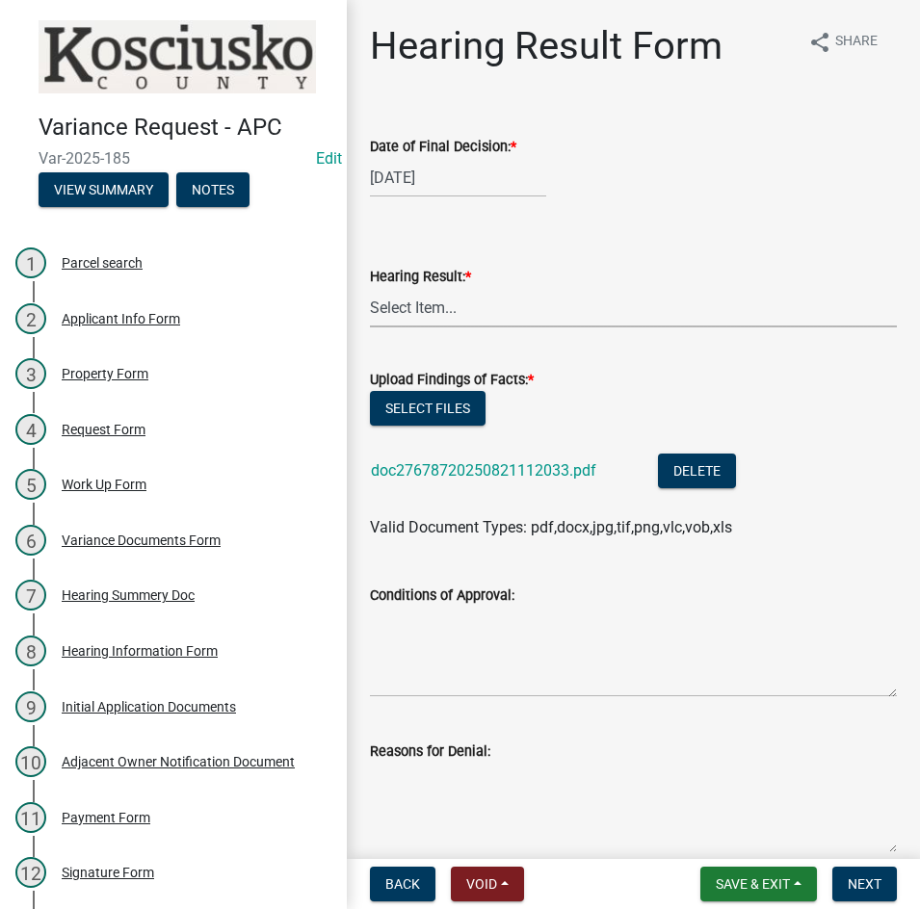
click at [433, 322] on select "Select Item... Approved Denied Withdrawn/Dropped" at bounding box center [633, 307] width 527 height 39
click at [370, 288] on select "Select Item... Approved Denied Withdrawn/Dropped" at bounding box center [633, 307] width 527 height 39
select select "808690c7-bf4f-4afa-b87c-7c10797e051c"
click at [418, 657] on textarea "Conditions of Approval:" at bounding box center [633, 652] width 527 height 91
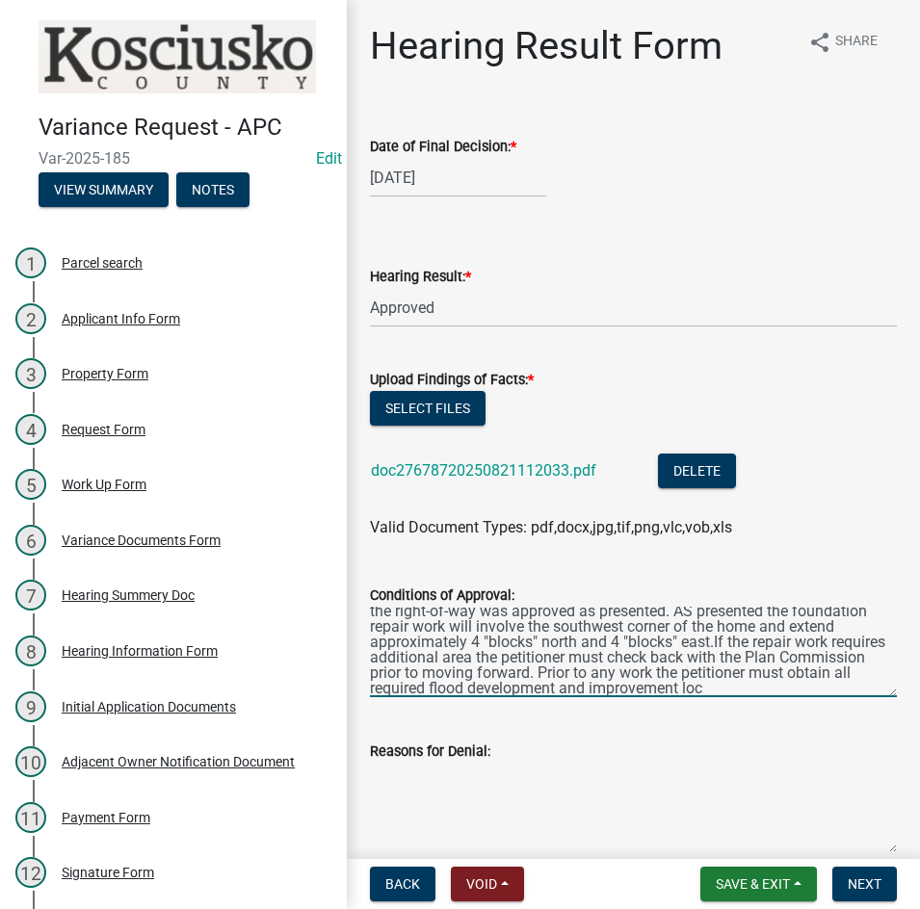
scroll to position [56, 0]
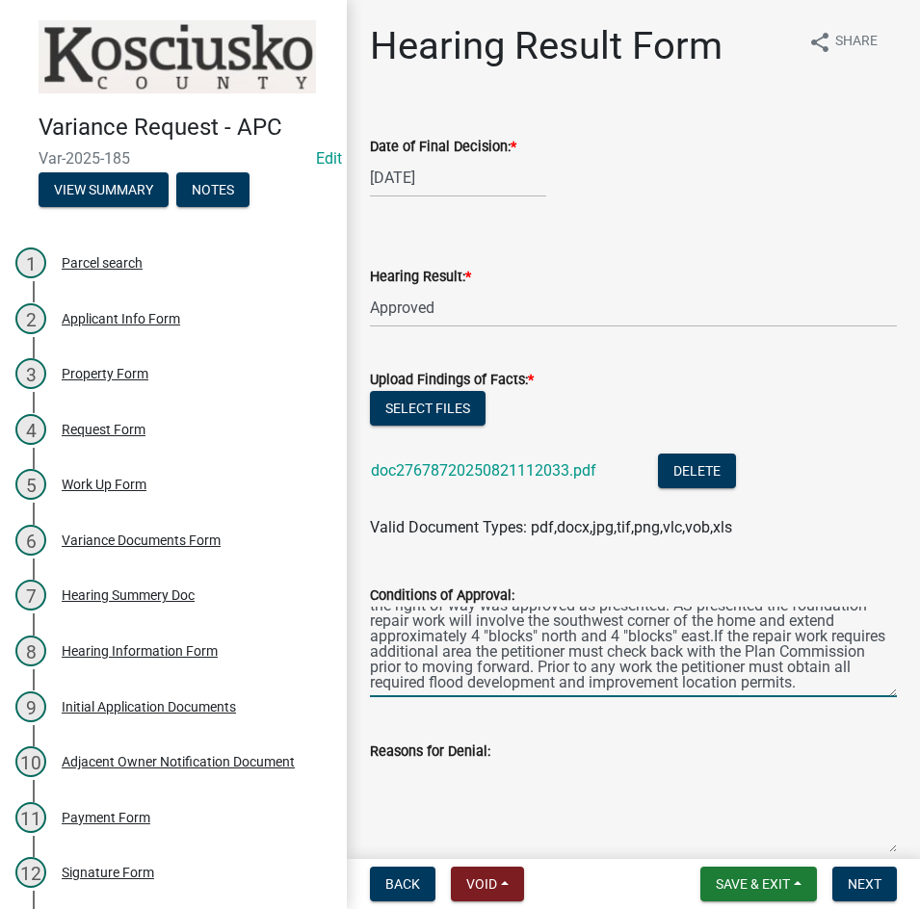
click at [794, 624] on textarea "The Variance to allow foundation repair and deck replacement 23 feet from the s…" at bounding box center [633, 652] width 527 height 91
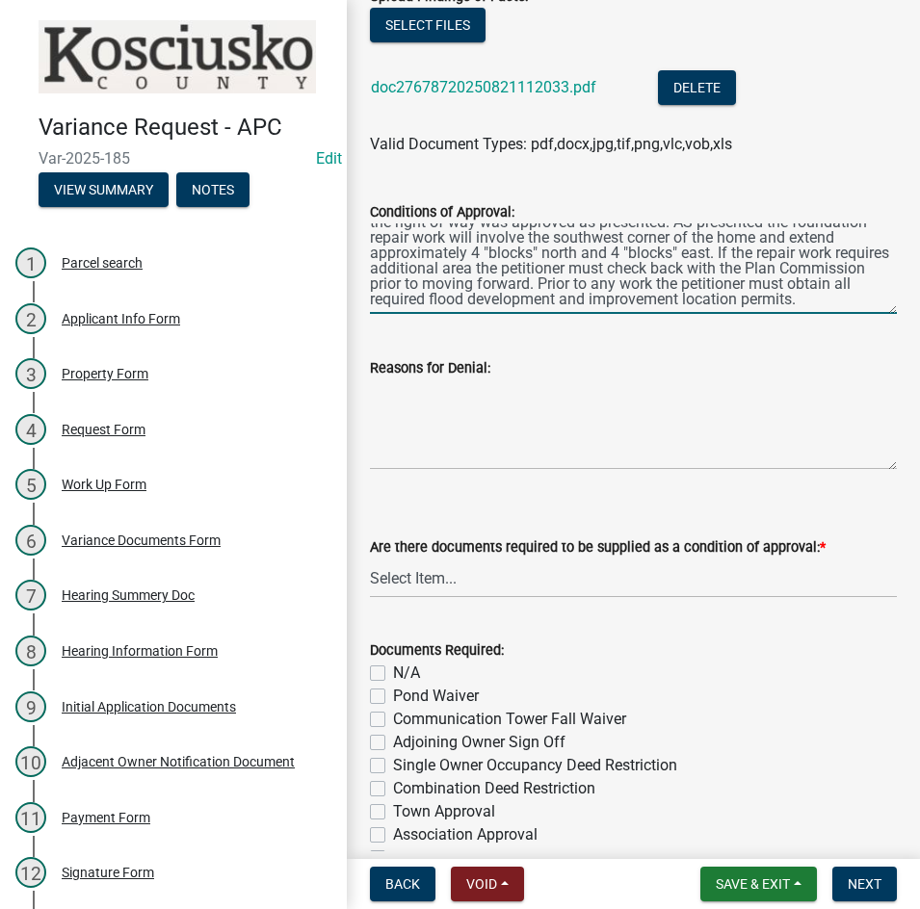
scroll to position [385, 0]
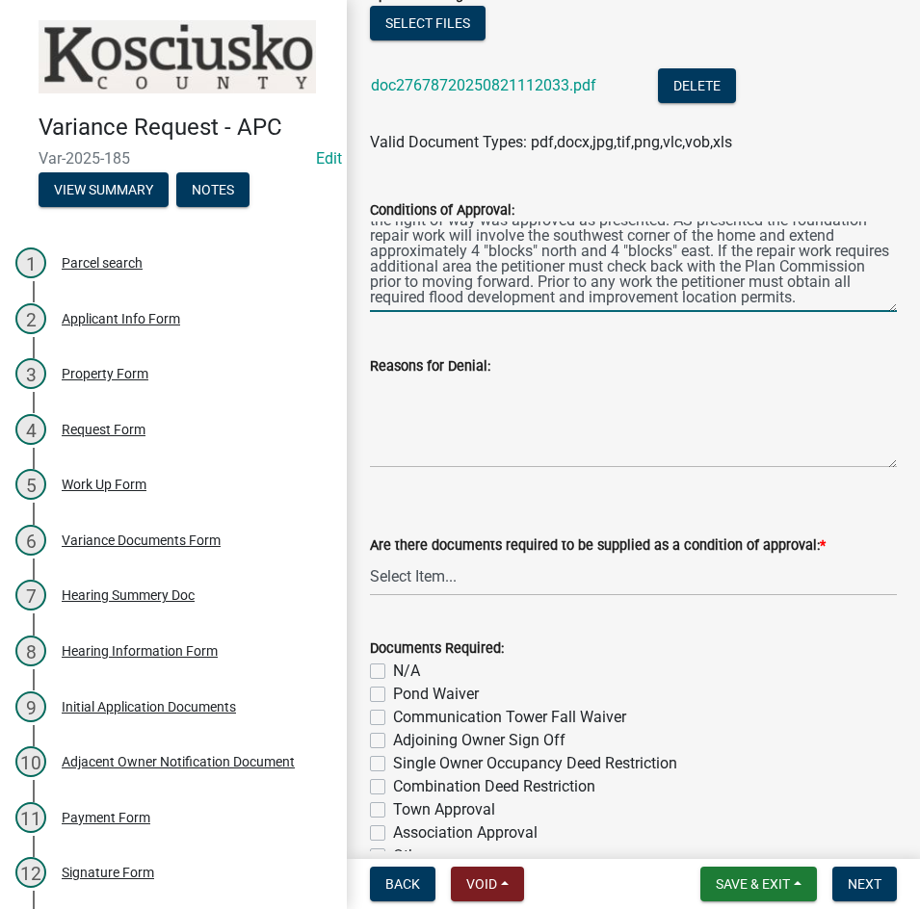
type textarea "The Variance to allow foundation repair and deck replacement 23 feet from the s…"
click at [481, 581] on select "Select Item... Yes No N/A" at bounding box center [633, 576] width 527 height 39
click at [370, 557] on select "Select Item... Yes No N/A" at bounding box center [633, 576] width 527 height 39
select select "3ebdabd2-24d2-4634-81b5-20525b4a7a54"
click at [393, 673] on label "N/A" at bounding box center [406, 671] width 27 height 23
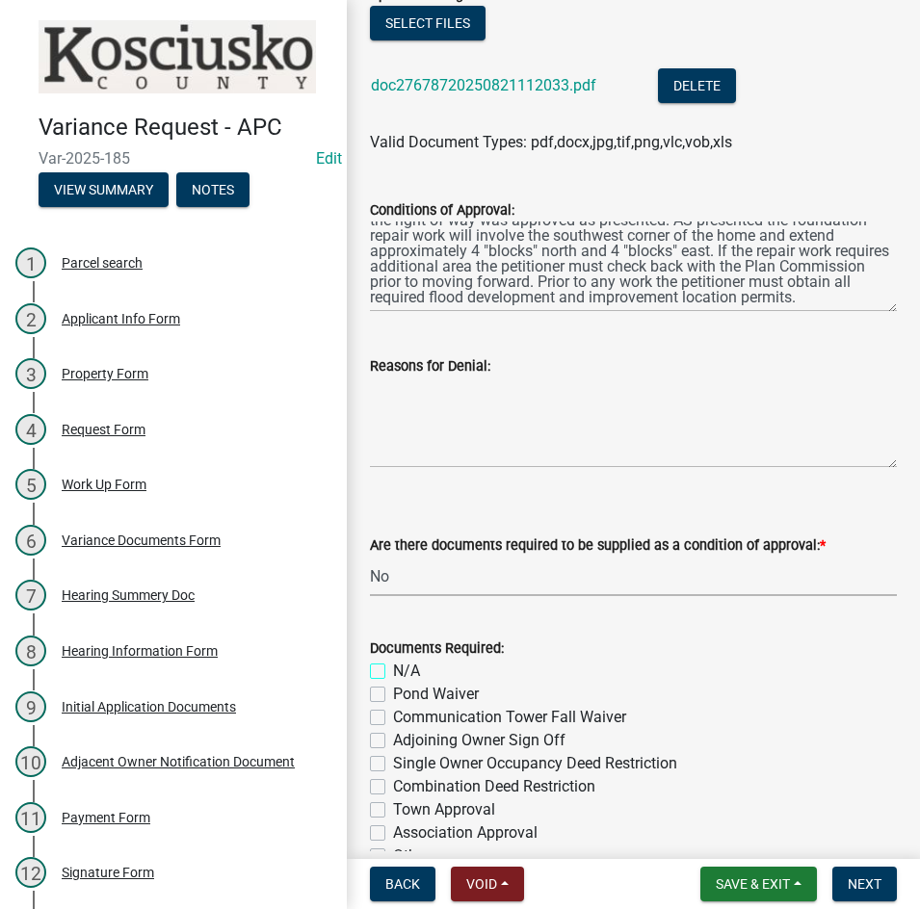
click at [393, 672] on input "N/A" at bounding box center [399, 666] width 13 height 13
checkbox input "true"
checkbox input "false"
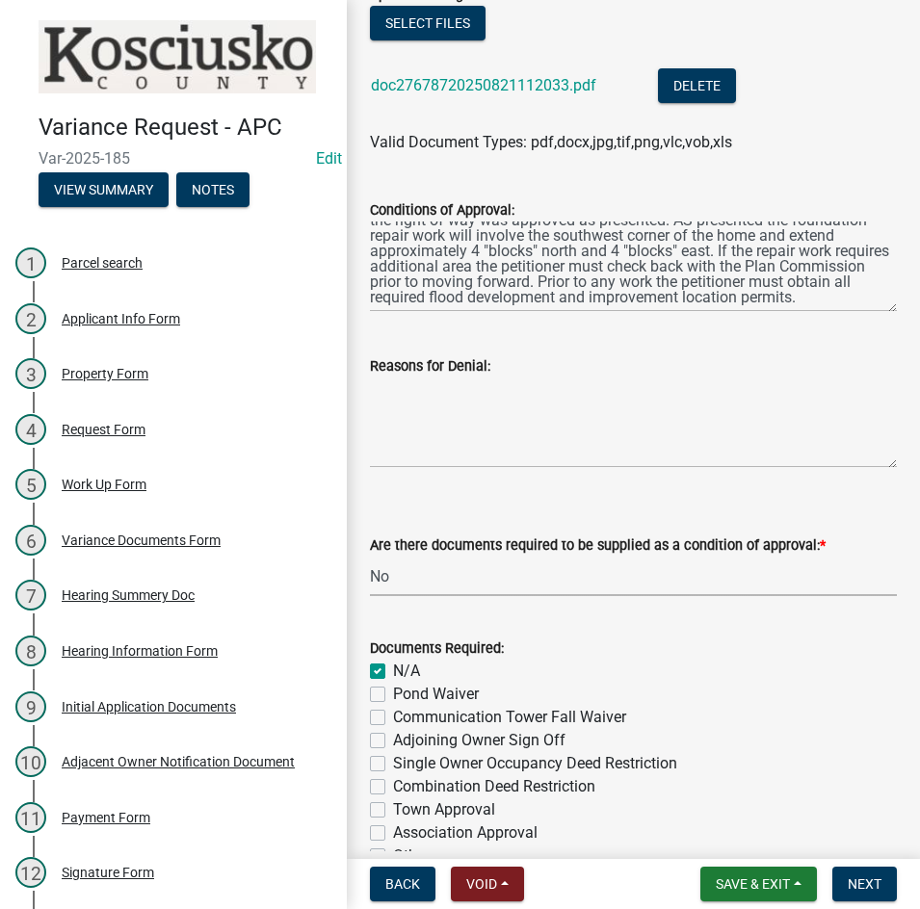
checkbox input "false"
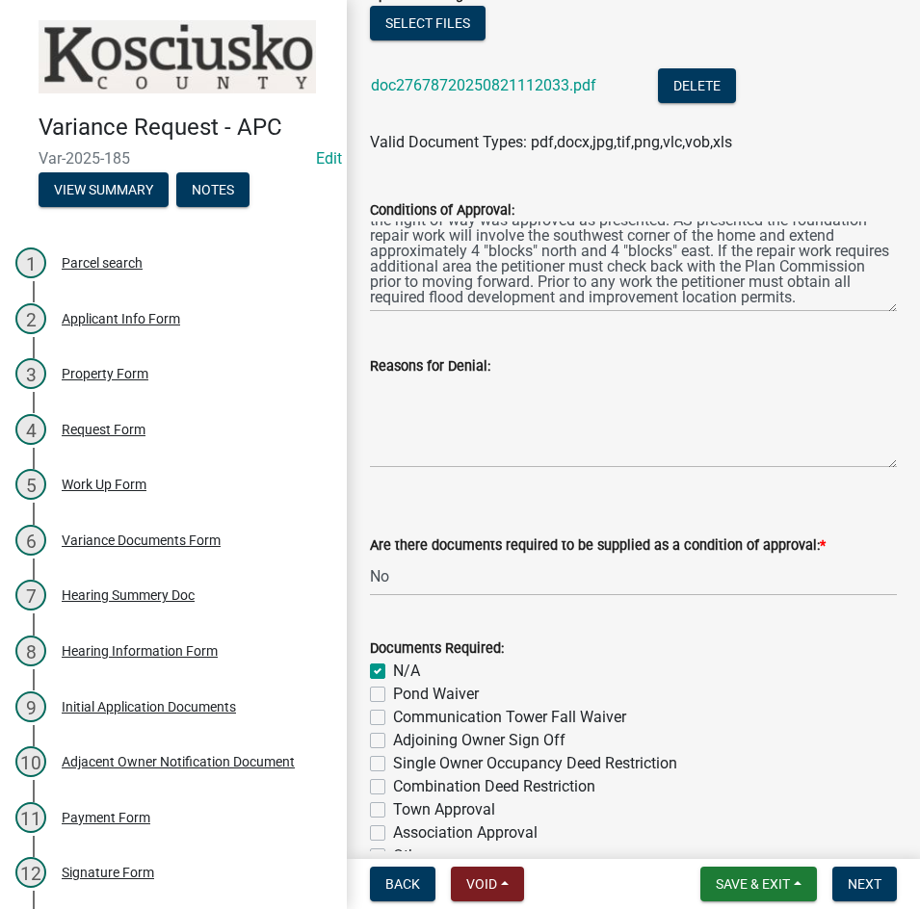
scroll to position [755, 0]
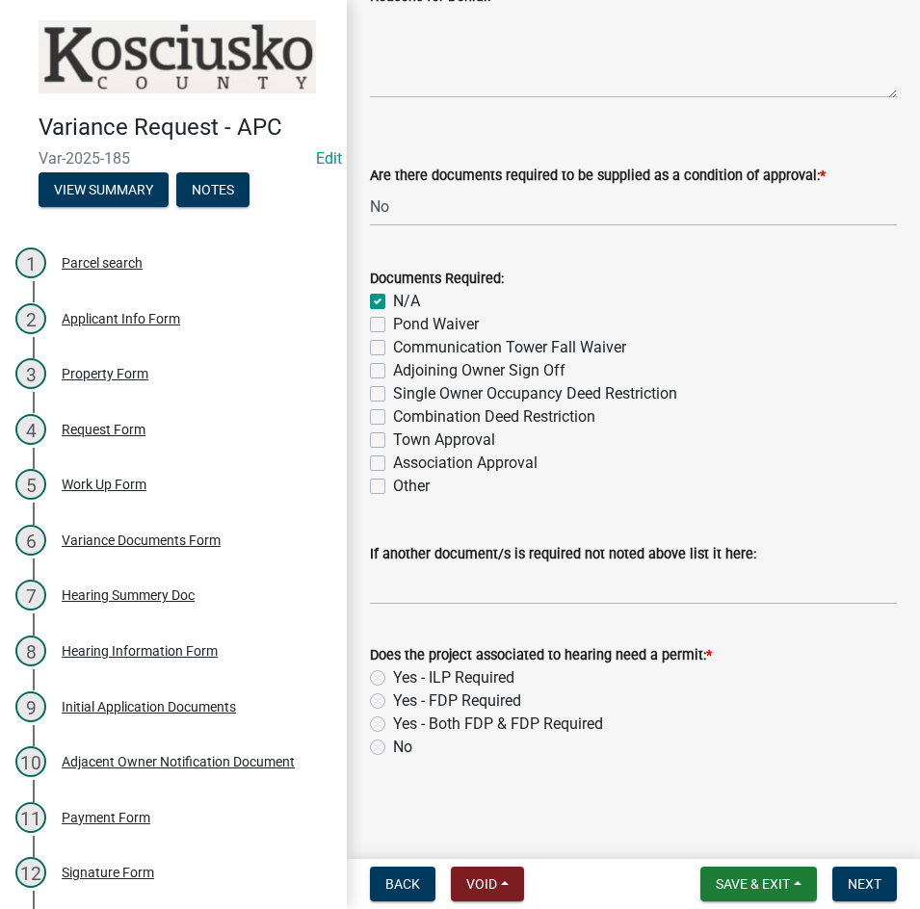
click at [393, 721] on label "Yes - Both FDP & FDP Required" at bounding box center [498, 724] width 210 height 23
click at [393, 721] on input "Yes - Both FDP & FDP Required" at bounding box center [399, 719] width 13 height 13
radio input "true"
click at [857, 874] on button "Next" at bounding box center [864, 884] width 65 height 35
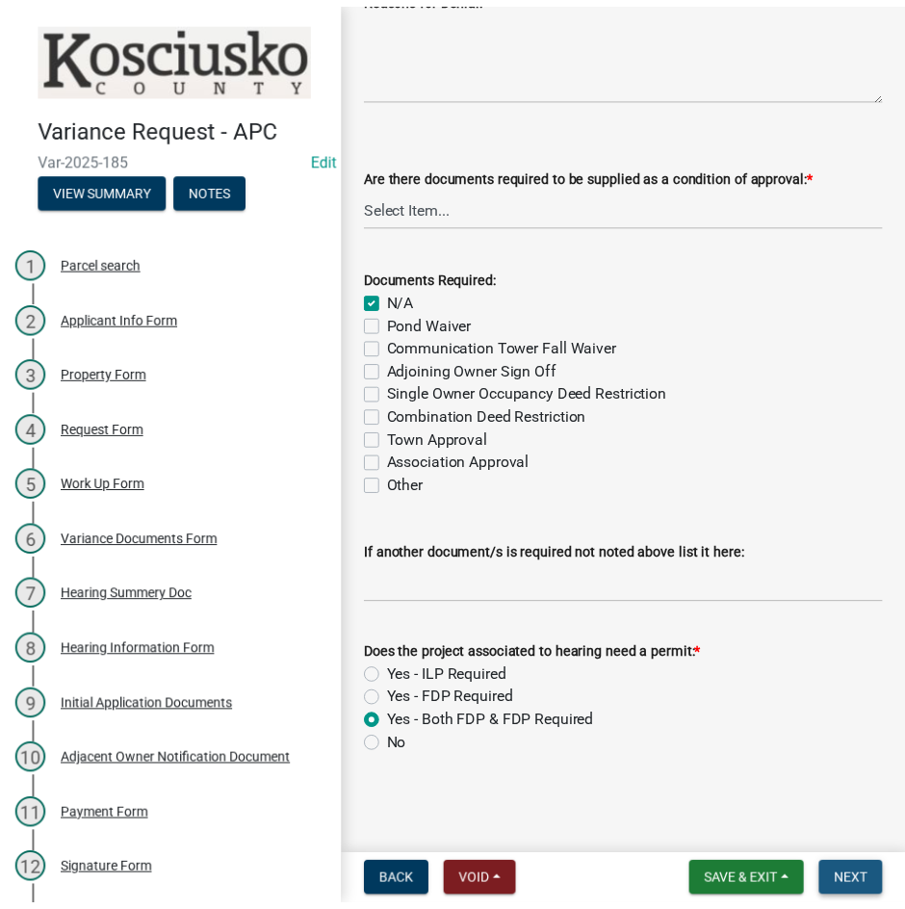
scroll to position [0, 0]
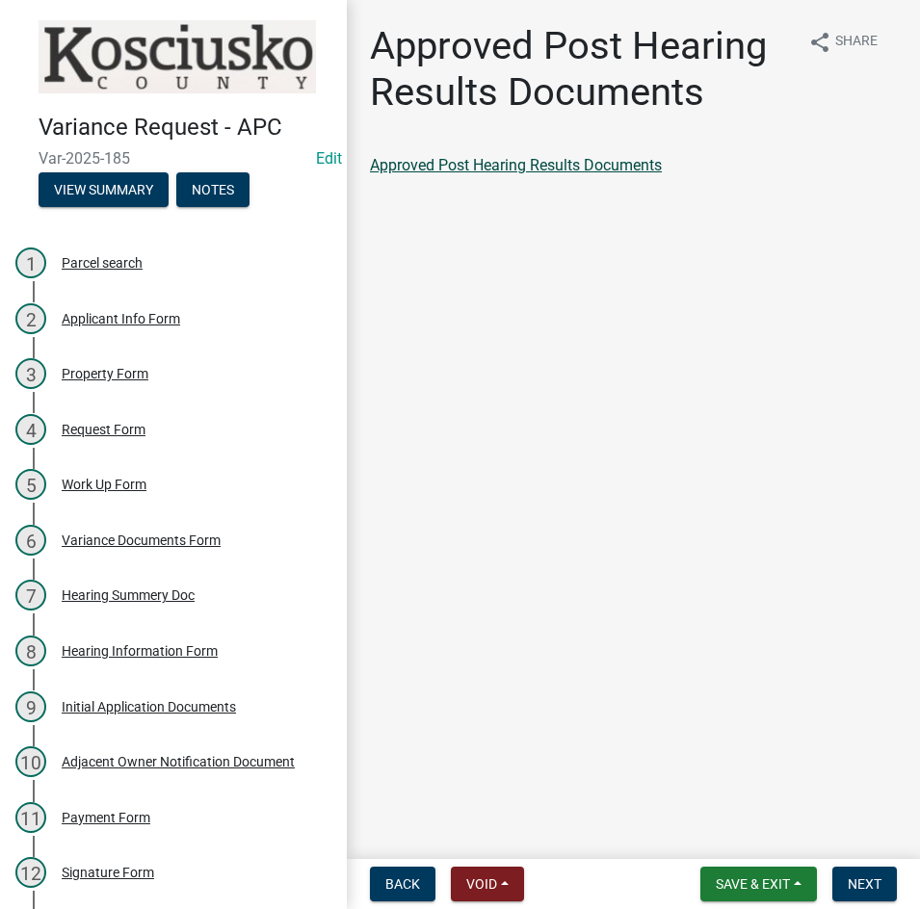
click at [474, 165] on link "Approved Post Hearing Results Documents" at bounding box center [516, 165] width 292 height 18
click at [875, 887] on span "Next" at bounding box center [864, 883] width 34 height 15
